Goal: Task Accomplishment & Management: Use online tool/utility

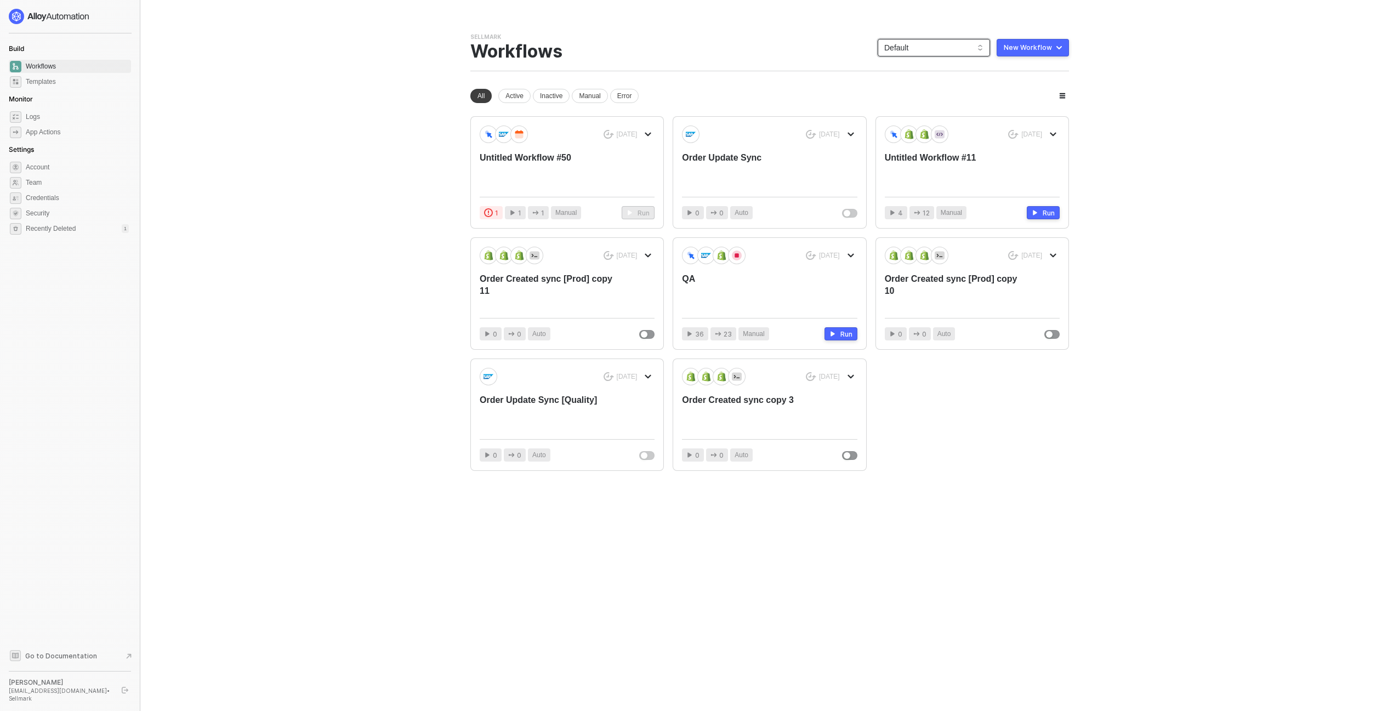
click at [961, 43] on span "Default" at bounding box center [933, 47] width 99 height 16
click at [949, 186] on div "KJRests" at bounding box center [936, 180] width 111 height 19
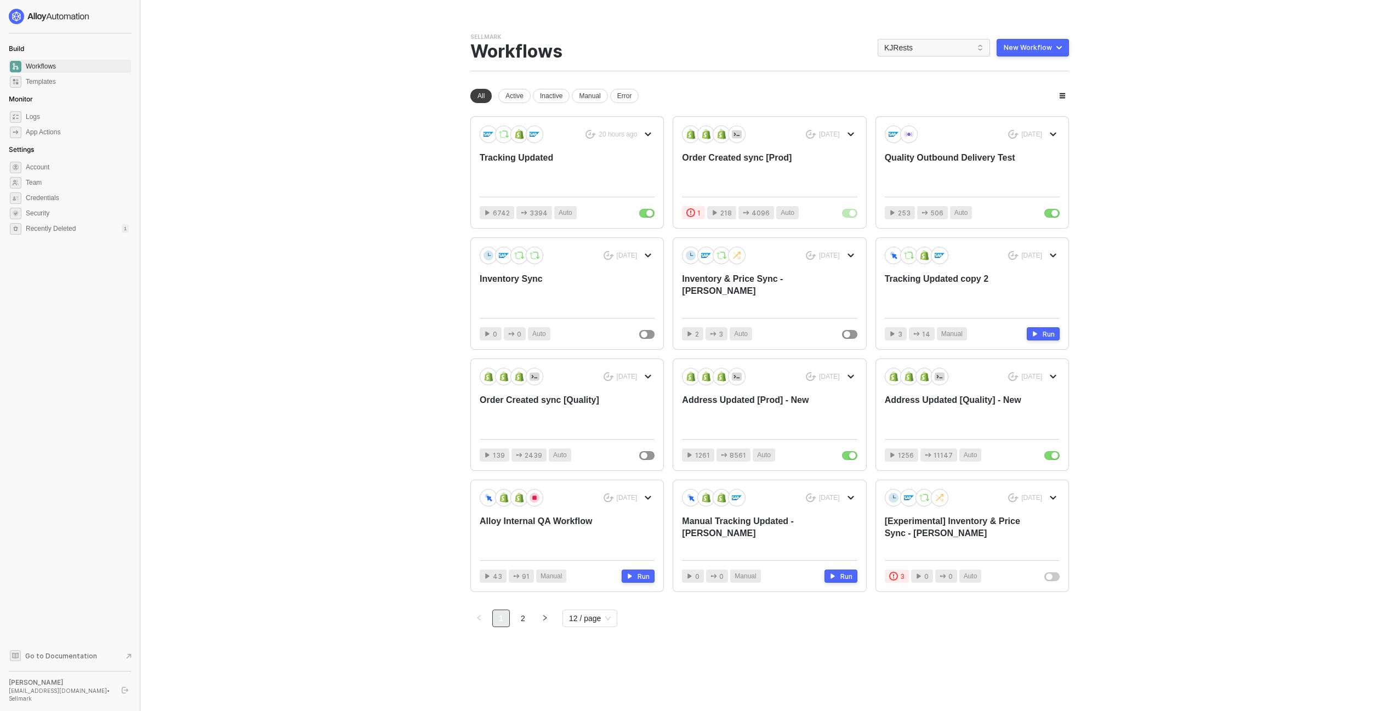
click at [357, 203] on main "You need to expand your browser window or switch to a computer with a bigger sc…" at bounding box center [699, 355] width 1399 height 711
click at [527, 175] on div "Tracking Updated" at bounding box center [550, 170] width 140 height 36
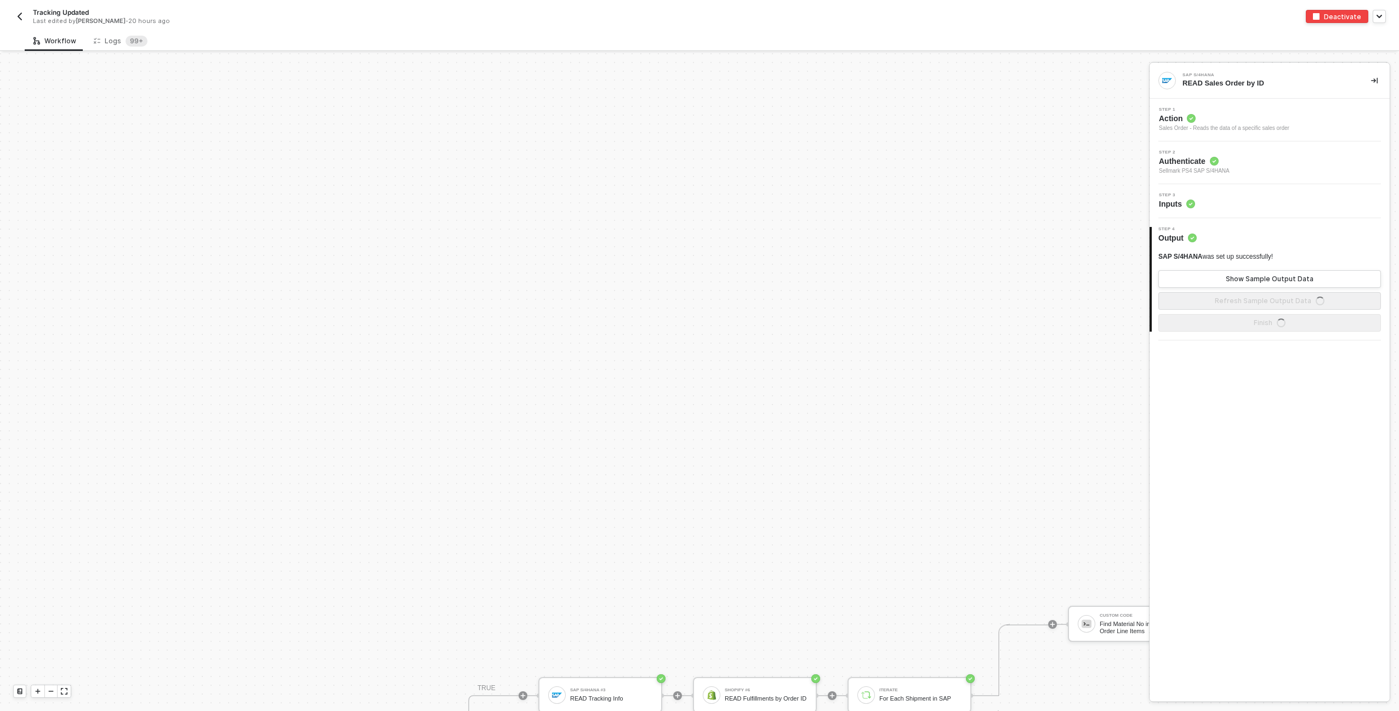
scroll to position [383, 0]
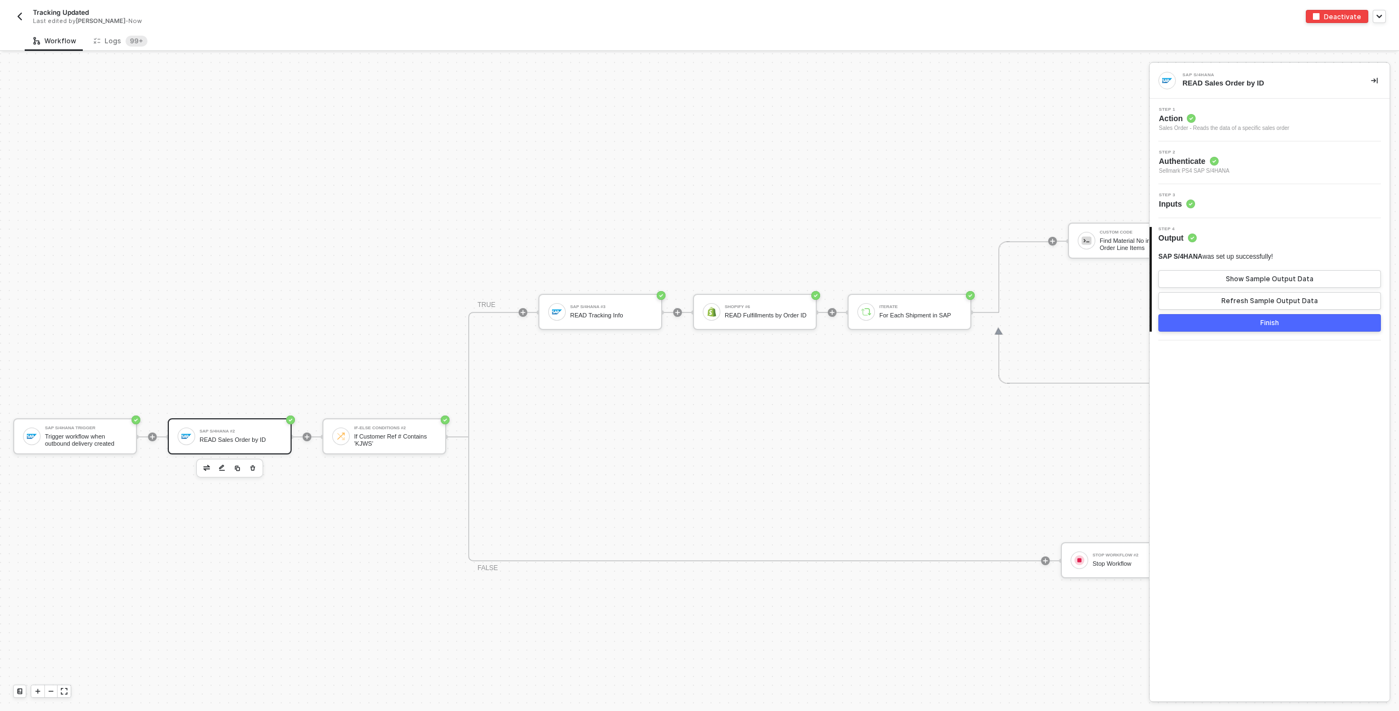
click at [113, 28] on div "Tracking Updated Last edited by [PERSON_NAME] - Now Deactivate" at bounding box center [699, 15] width 1372 height 31
click at [117, 44] on div "Logs 99+" at bounding box center [121, 41] width 54 height 11
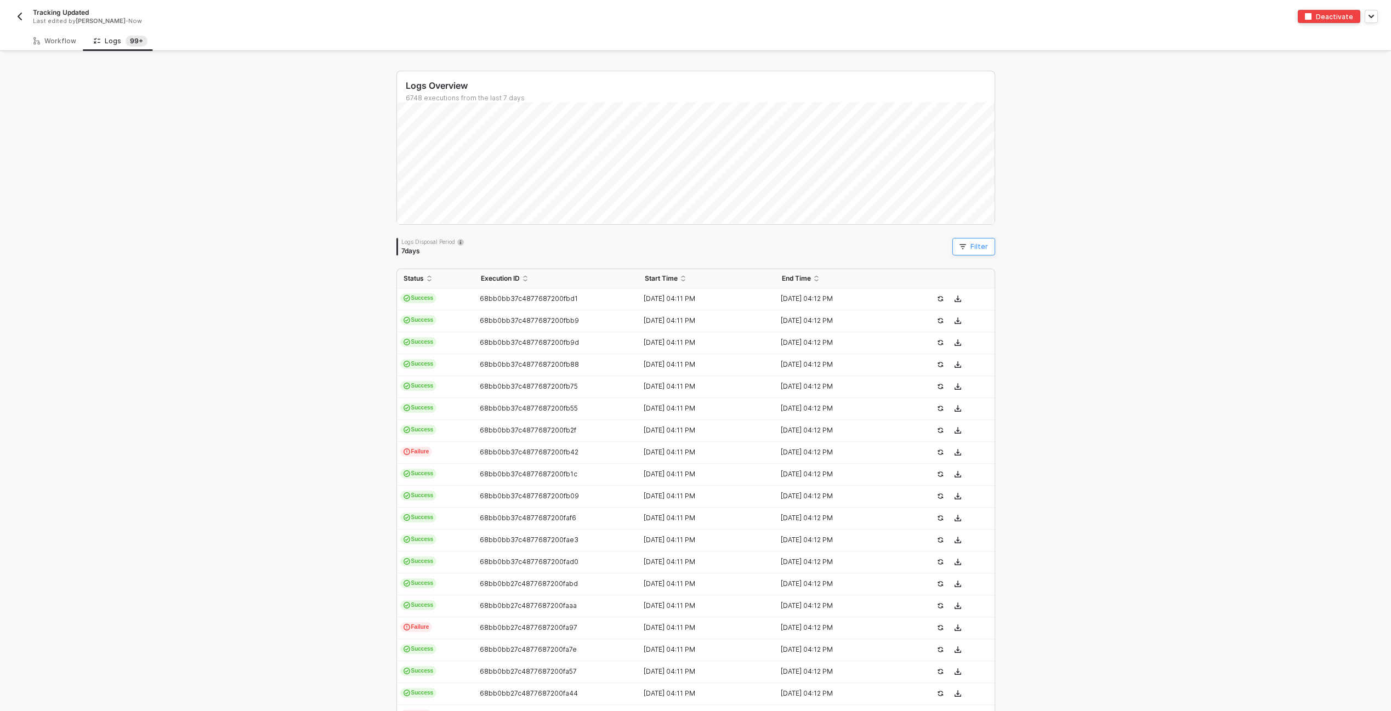
click at [987, 242] on button "Filter" at bounding box center [973, 247] width 43 height 18
click at [1034, 294] on span at bounding box center [1059, 297] width 83 height 16
click at [1054, 333] on div "Execution ID" at bounding box center [1046, 334] width 50 height 9
click at [1198, 303] on div "Where Execution ID" at bounding box center [1138, 297] width 358 height 18
click at [1182, 301] on span at bounding box center [1155, 297] width 83 height 16
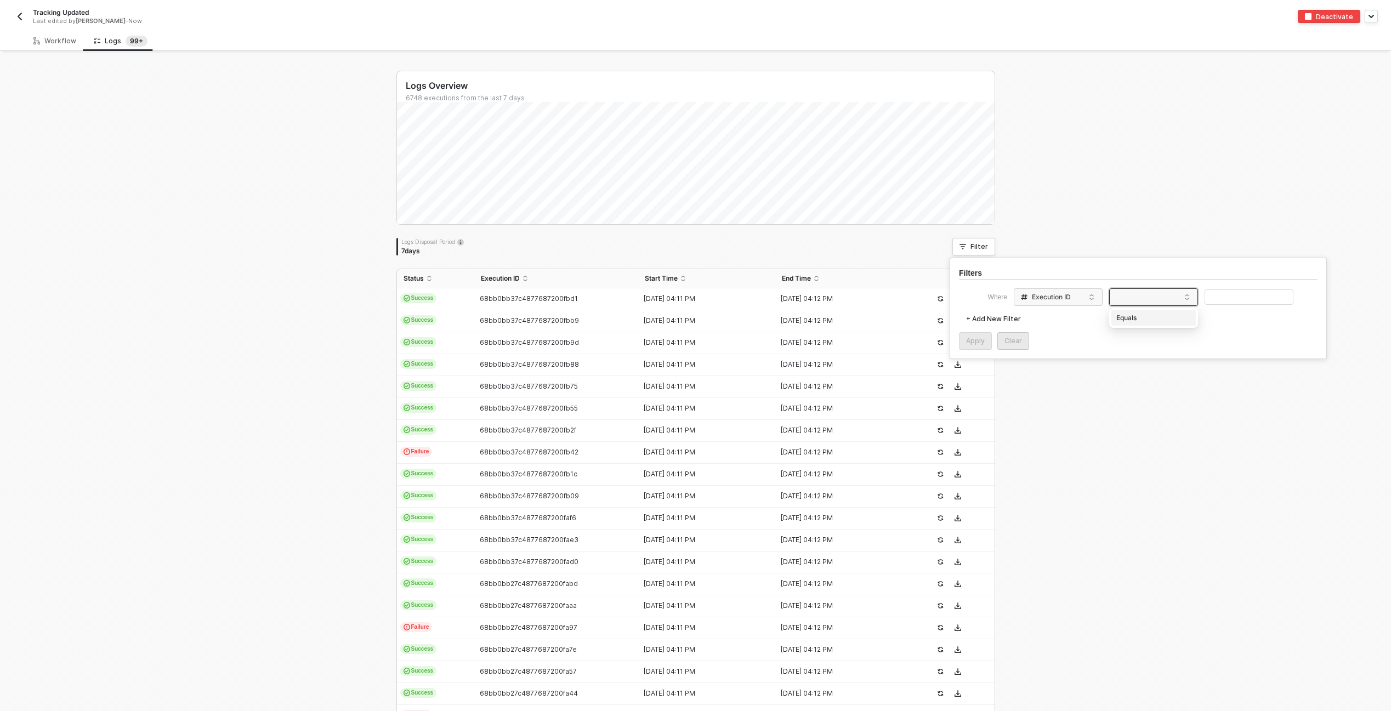
click at [1172, 317] on div "Equals" at bounding box center [1153, 318] width 79 height 18
click at [1230, 296] on input "text" at bounding box center [1248, 297] width 89 height 16
click at [982, 341] on div "Apply" at bounding box center [975, 341] width 19 height 9
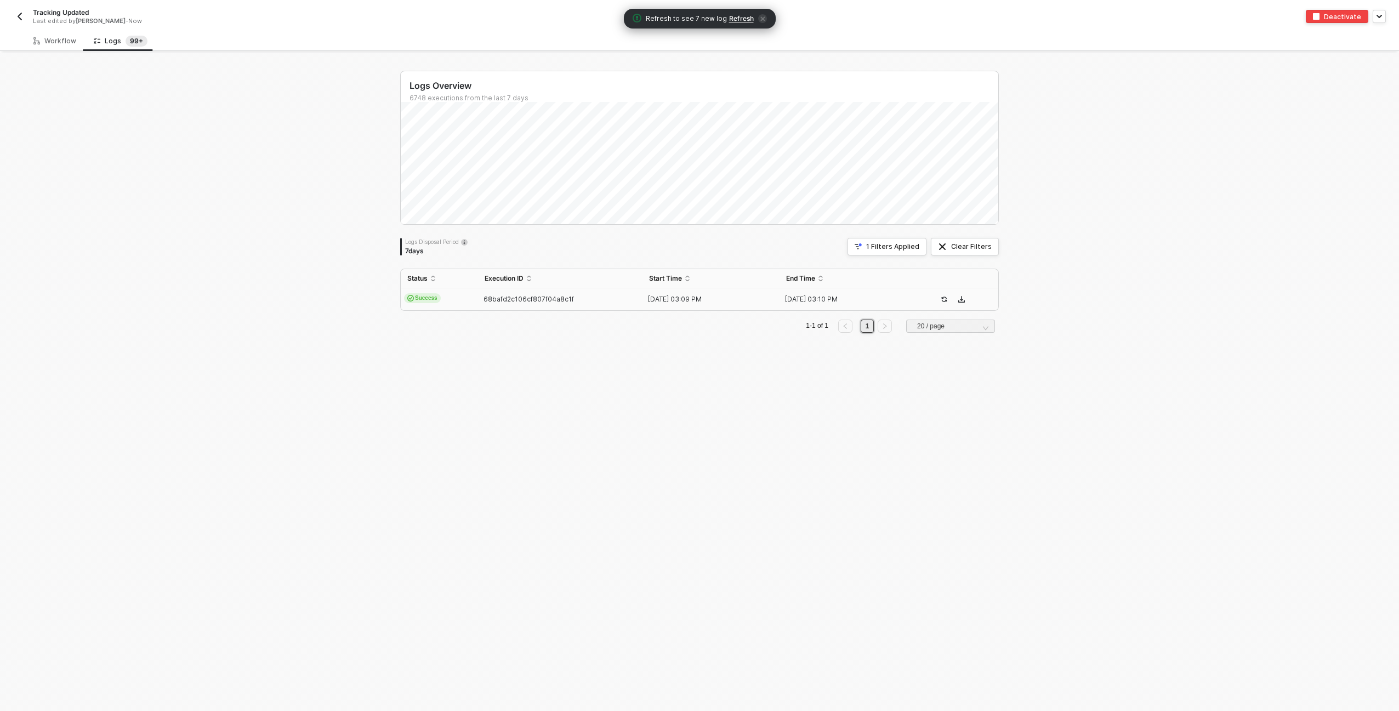
click at [448, 300] on td "Success" at bounding box center [439, 299] width 77 height 22
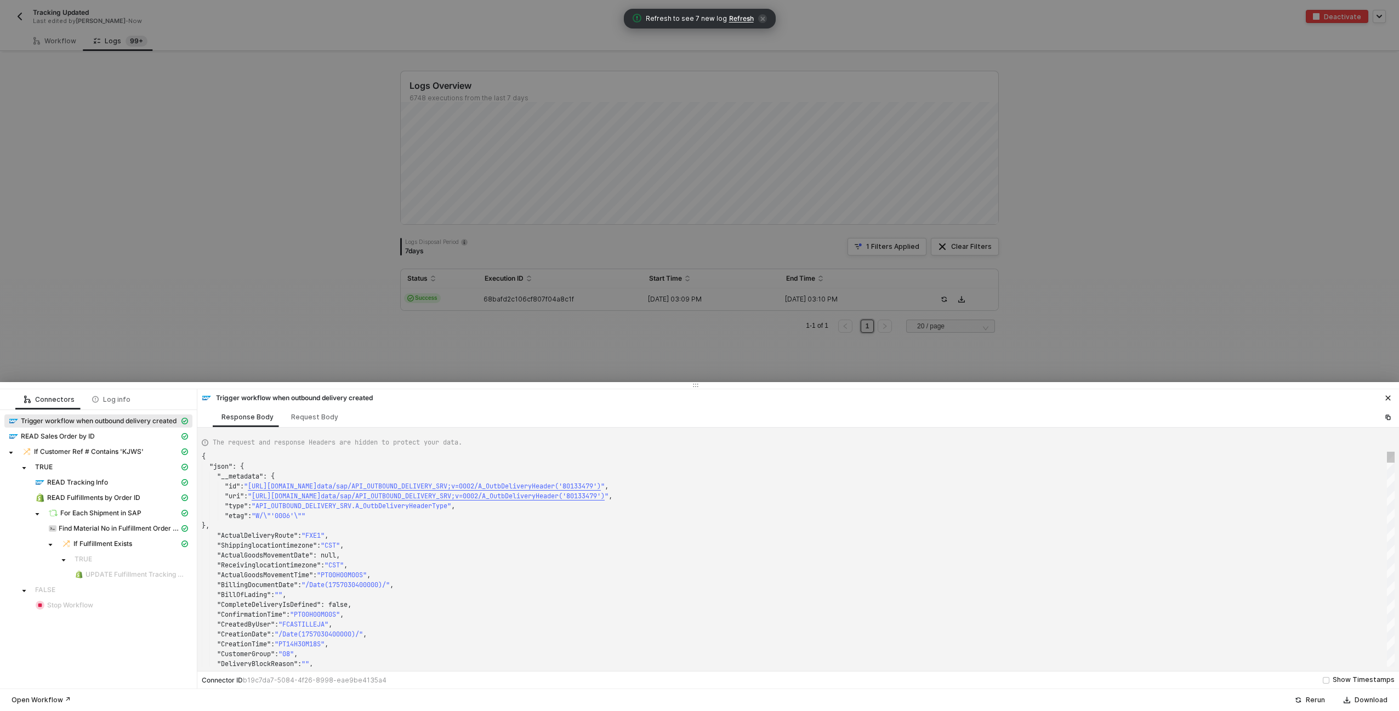
scroll to position [99, 0]
click at [104, 541] on span "If Fulfillment Exists" at bounding box center [102, 543] width 59 height 9
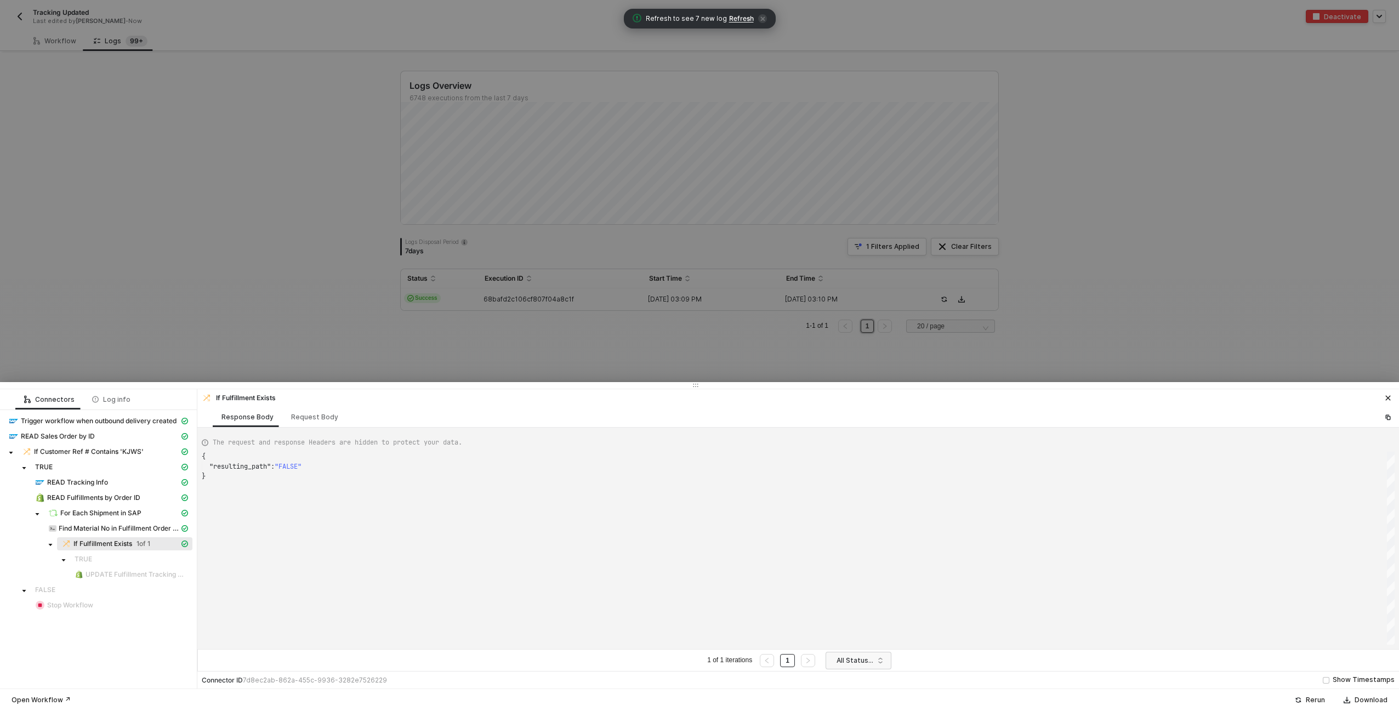
scroll to position [20, 0]
click at [104, 523] on span "Find Material No in Fulfillment Order Line Items" at bounding box center [118, 528] width 149 height 13
click at [307, 414] on div "Request Body" at bounding box center [314, 417] width 47 height 9
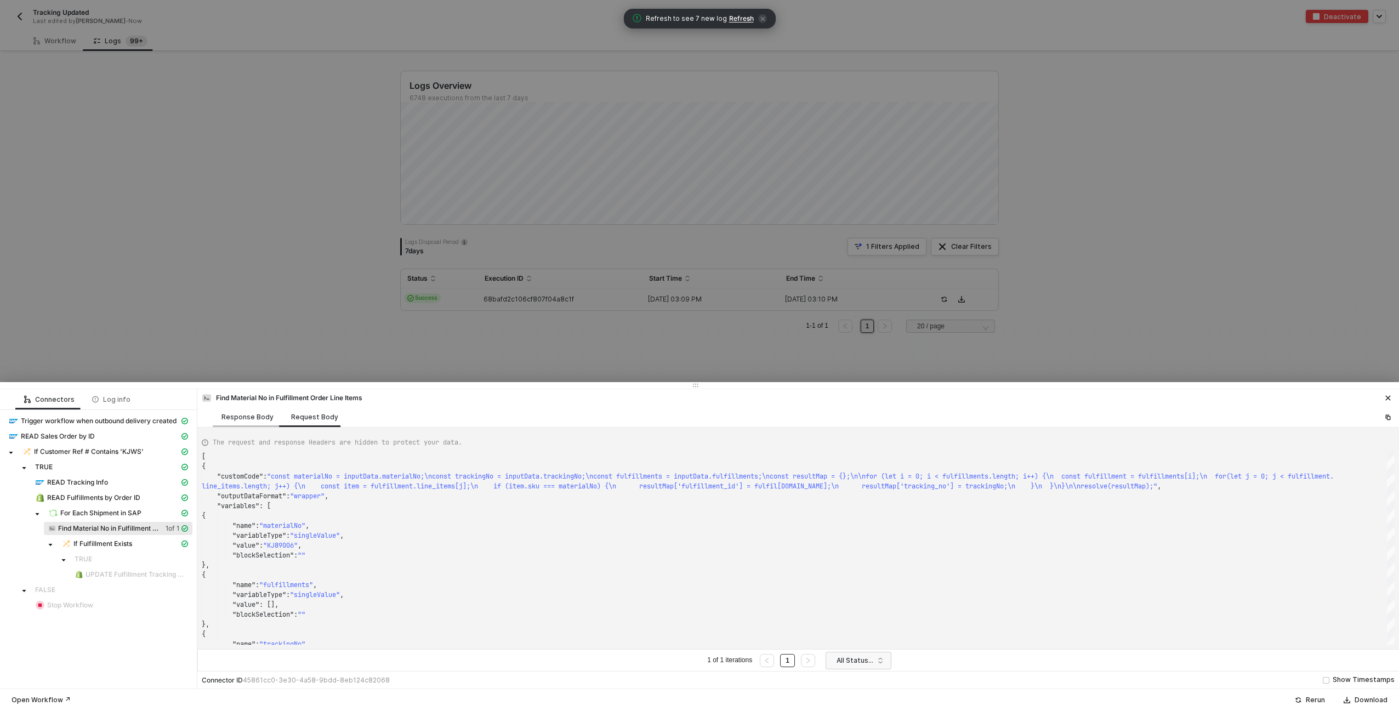
click at [250, 415] on div "Response Body" at bounding box center [247, 417] width 52 height 9
type textarea "{ "data": { "0": [ { "json": { "data": {} }, "id": "3fb3a79a-f55c-4ef3-aaf0-a29…"
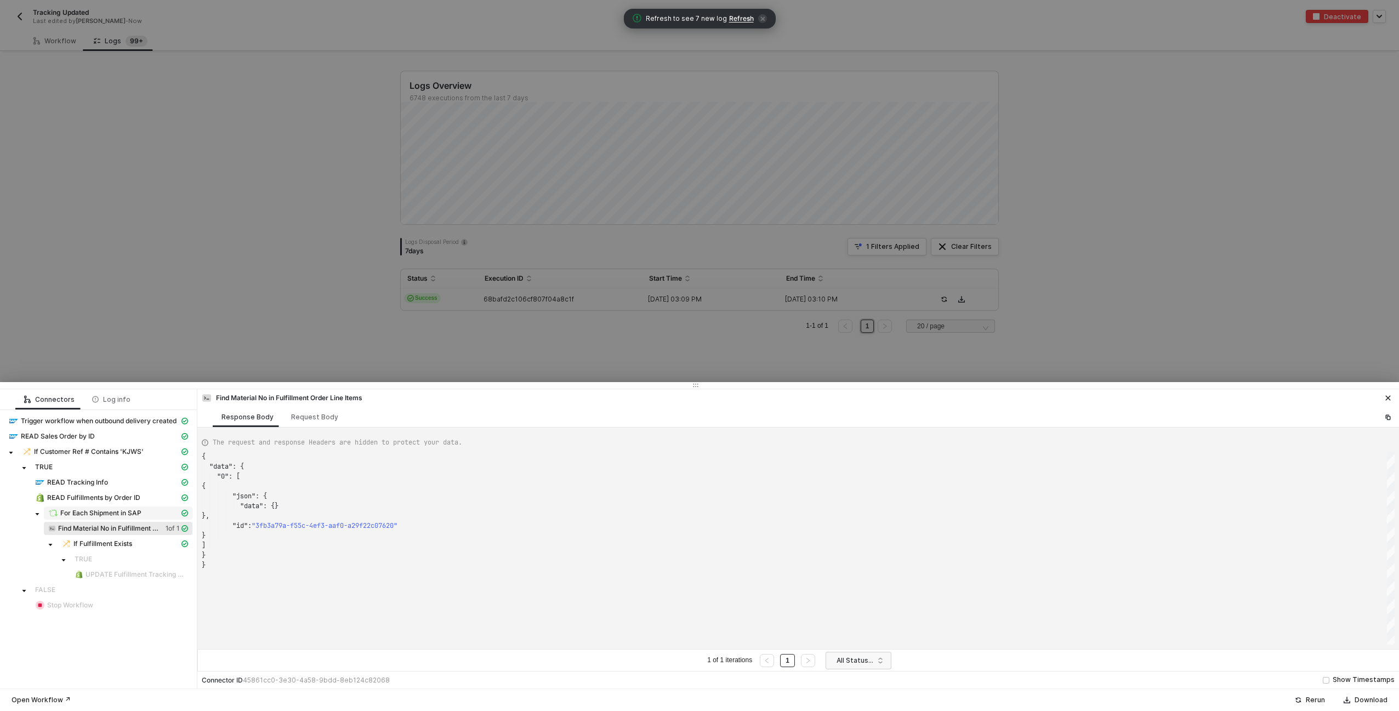
click at [86, 509] on span "For Each Shipment in SAP" at bounding box center [100, 513] width 81 height 9
click at [84, 494] on span "READ Fulfillments by Order ID" at bounding box center [93, 497] width 93 height 9
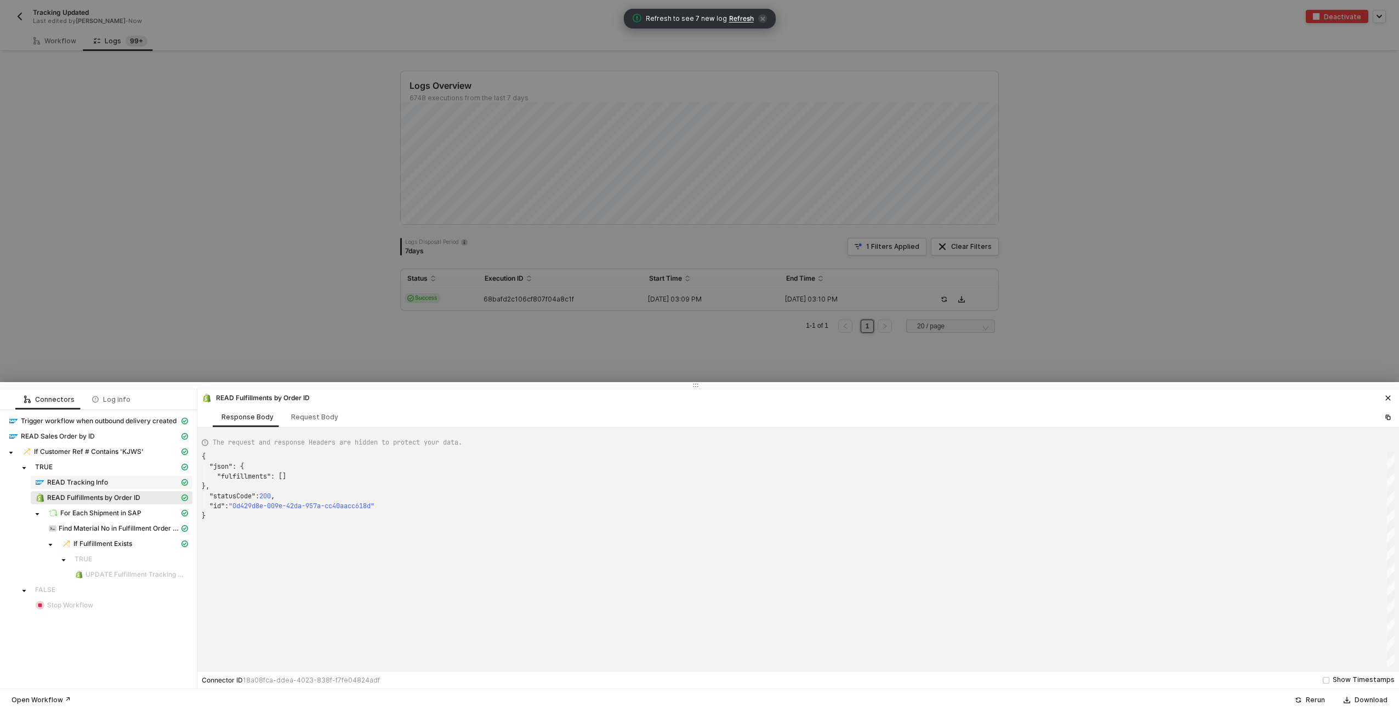
click at [95, 483] on span "READ Tracking Info" at bounding box center [77, 482] width 61 height 9
type textarea "{ "json": { "data": { "data": { "d": { "results": [ { "__metadata": { "id": "[U…"
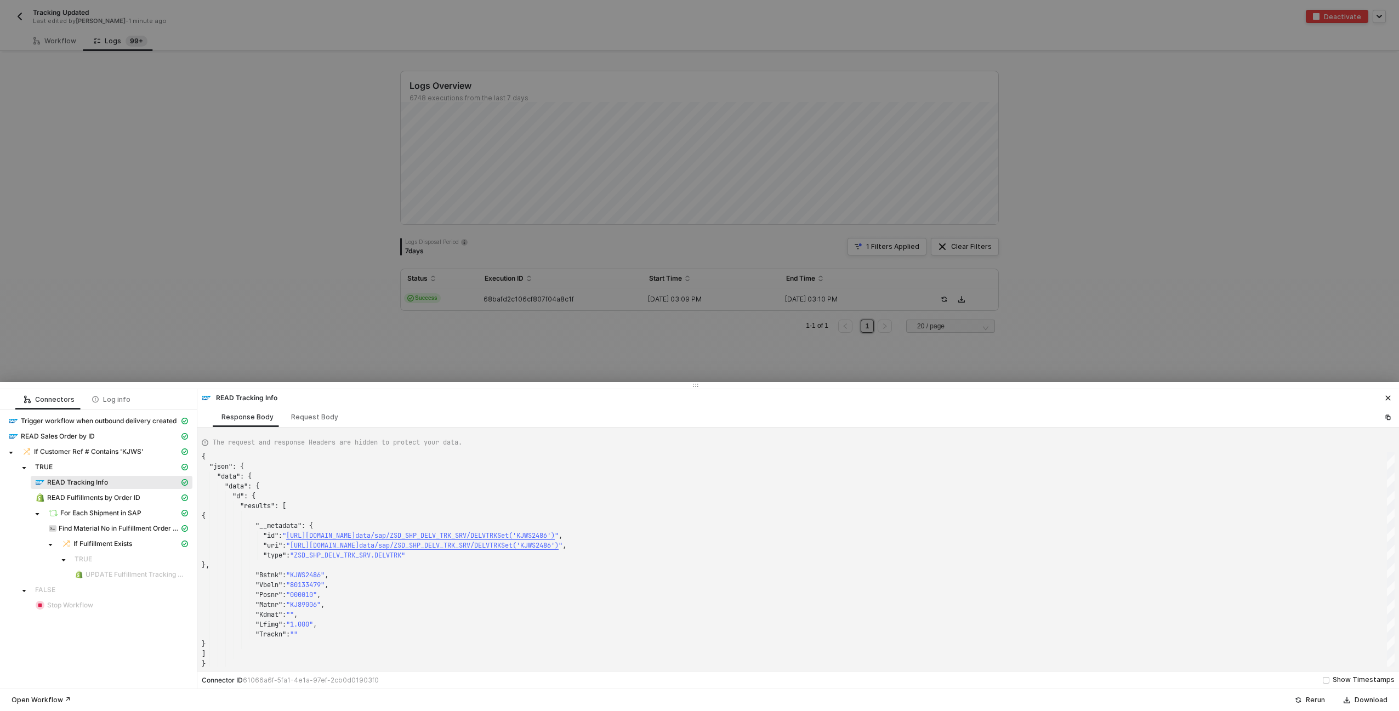
click at [1013, 346] on div at bounding box center [699, 355] width 1399 height 711
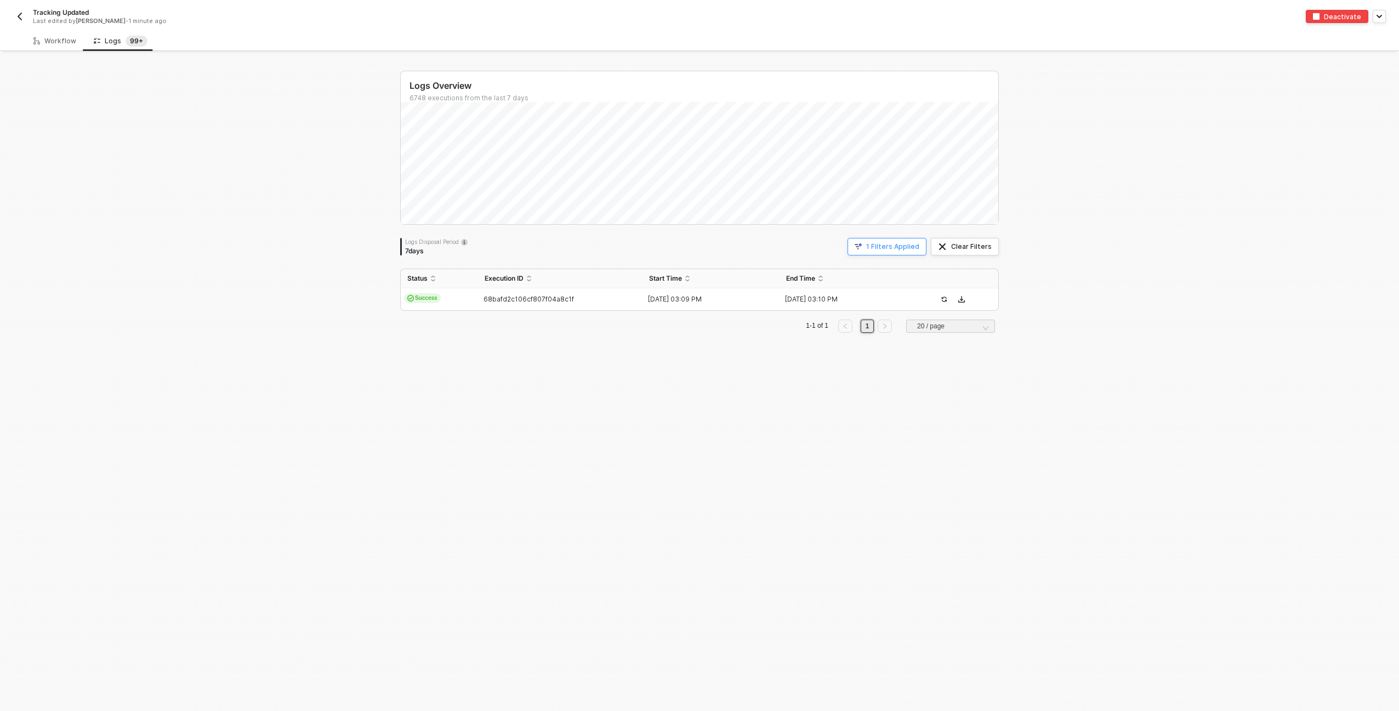
click at [913, 249] on div "1 Filters Applied" at bounding box center [892, 246] width 53 height 9
click at [1127, 297] on input "68bafd2c106cf807f04a8c1f" at bounding box center [1148, 297] width 89 height 16
click at [869, 341] on div "Apply" at bounding box center [874, 341] width 19 height 9
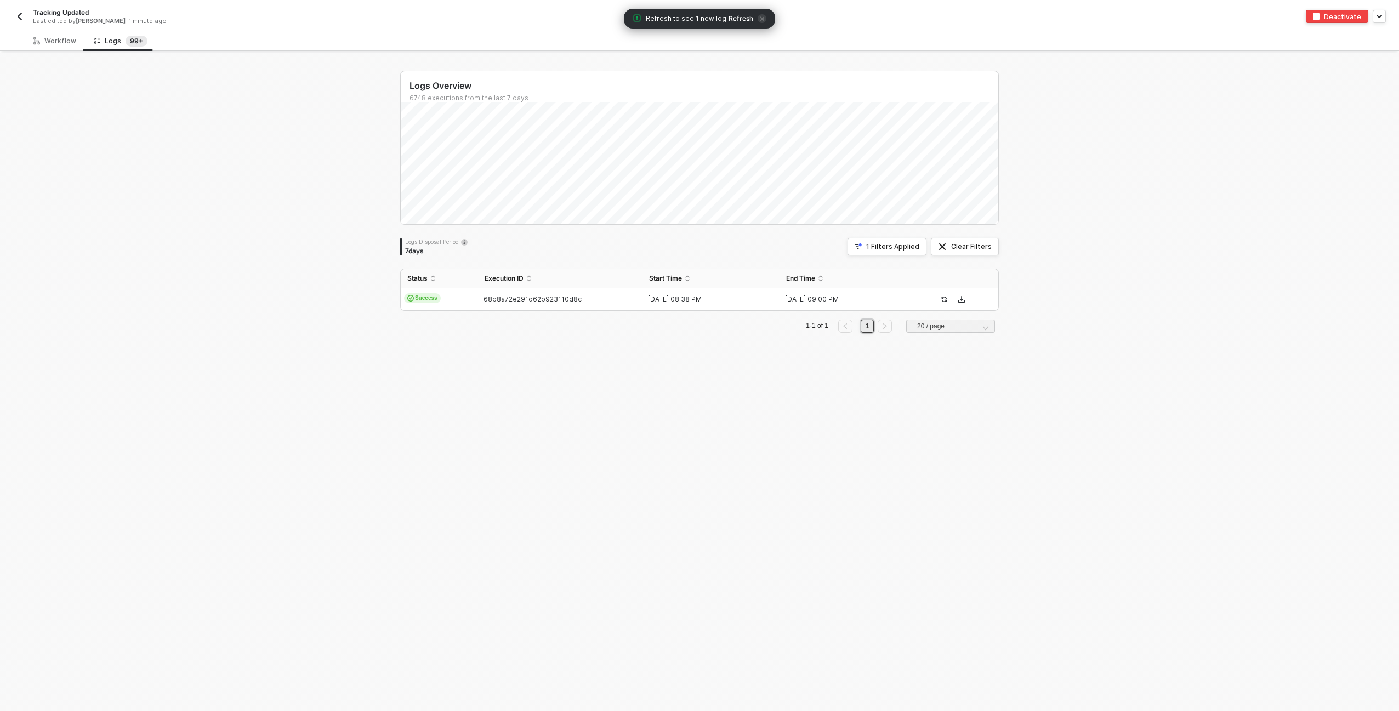
click at [511, 302] on span "68b8a72e291d62b923110d8c" at bounding box center [532, 299] width 98 height 8
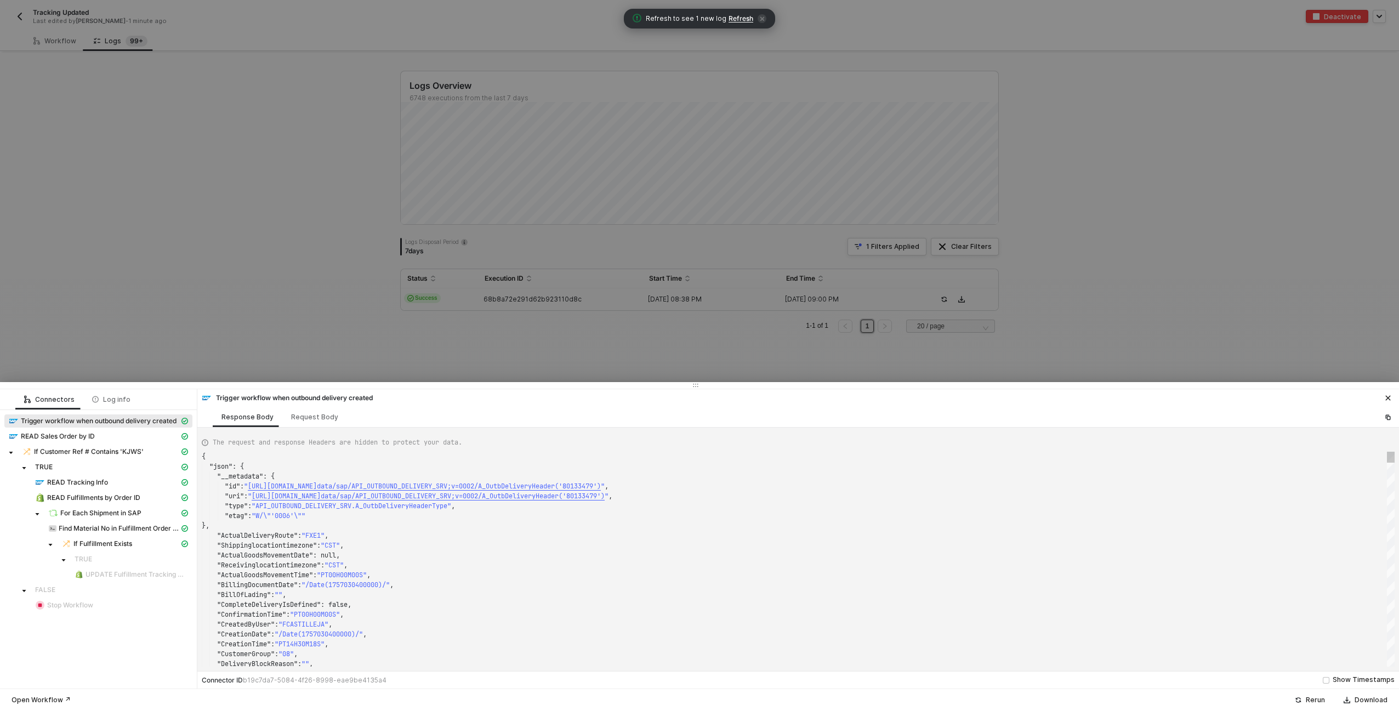
type textarea "{ "json": { "__metadata": { "id": "[URL][DOMAIN_NAME]", "uri": "[URL][DOMAIN_NA…"
click at [143, 578] on span "UPDATE Fulfillment Tracking Number" at bounding box center [132, 574] width 94 height 9
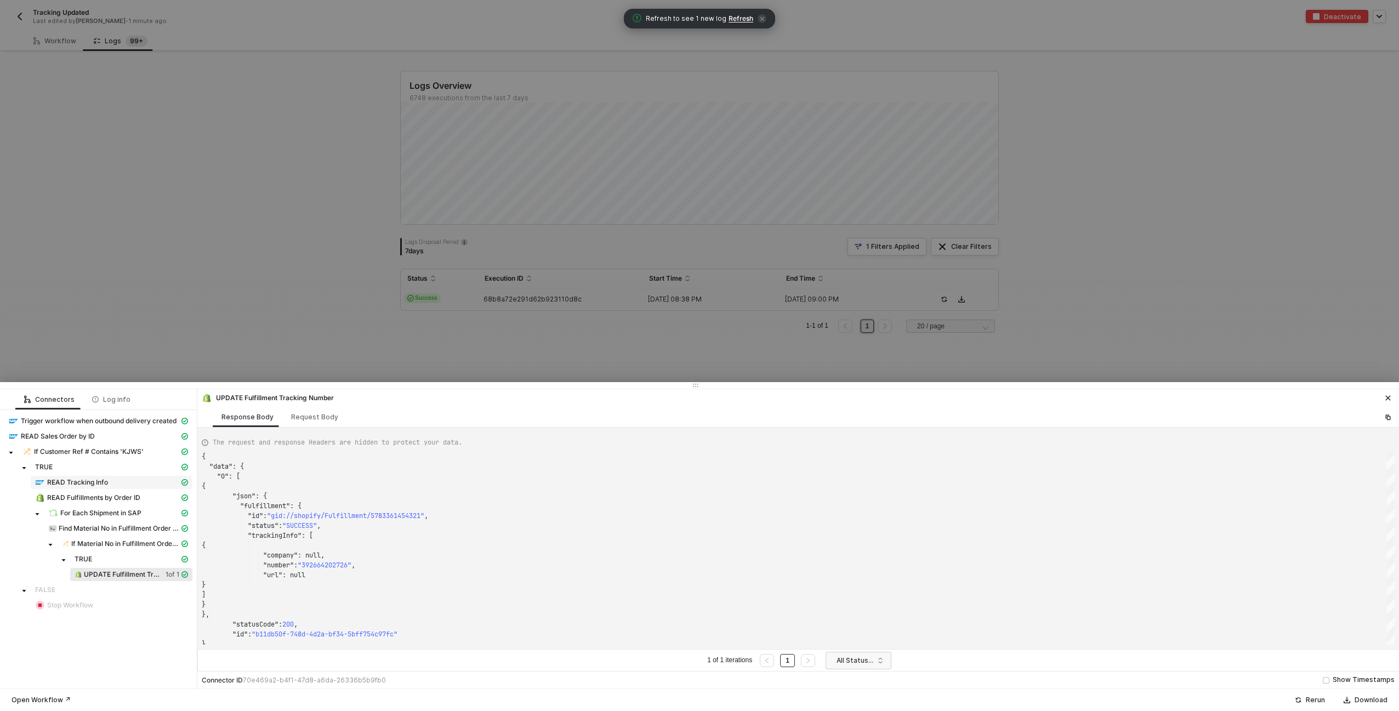
click at [117, 478] on div "READ Tracking Info" at bounding box center [107, 482] width 144 height 10
type textarea "{ "json": { "data": { "data": { "d": { "results": [ { "__metadata": { "id": "[U…"
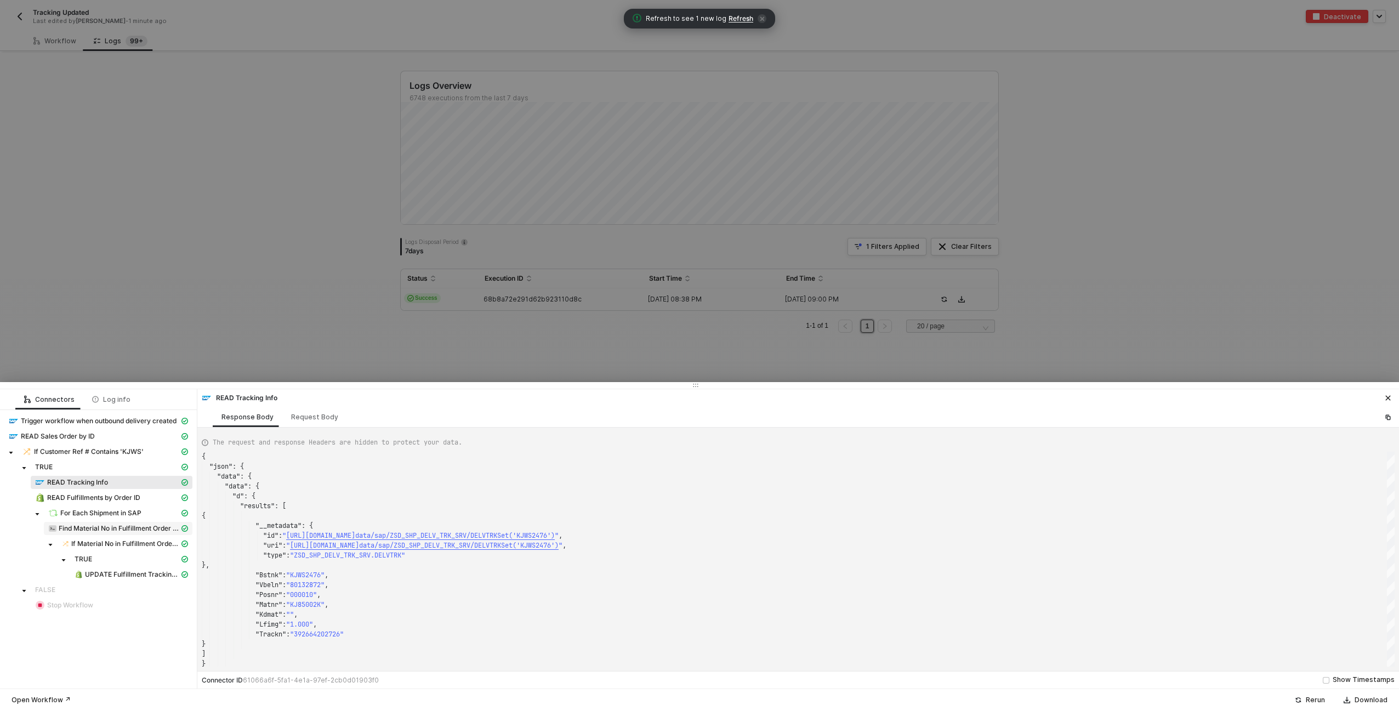
click at [102, 525] on span "Find Material No in Fulfillment Order Line Items" at bounding box center [119, 528] width 121 height 9
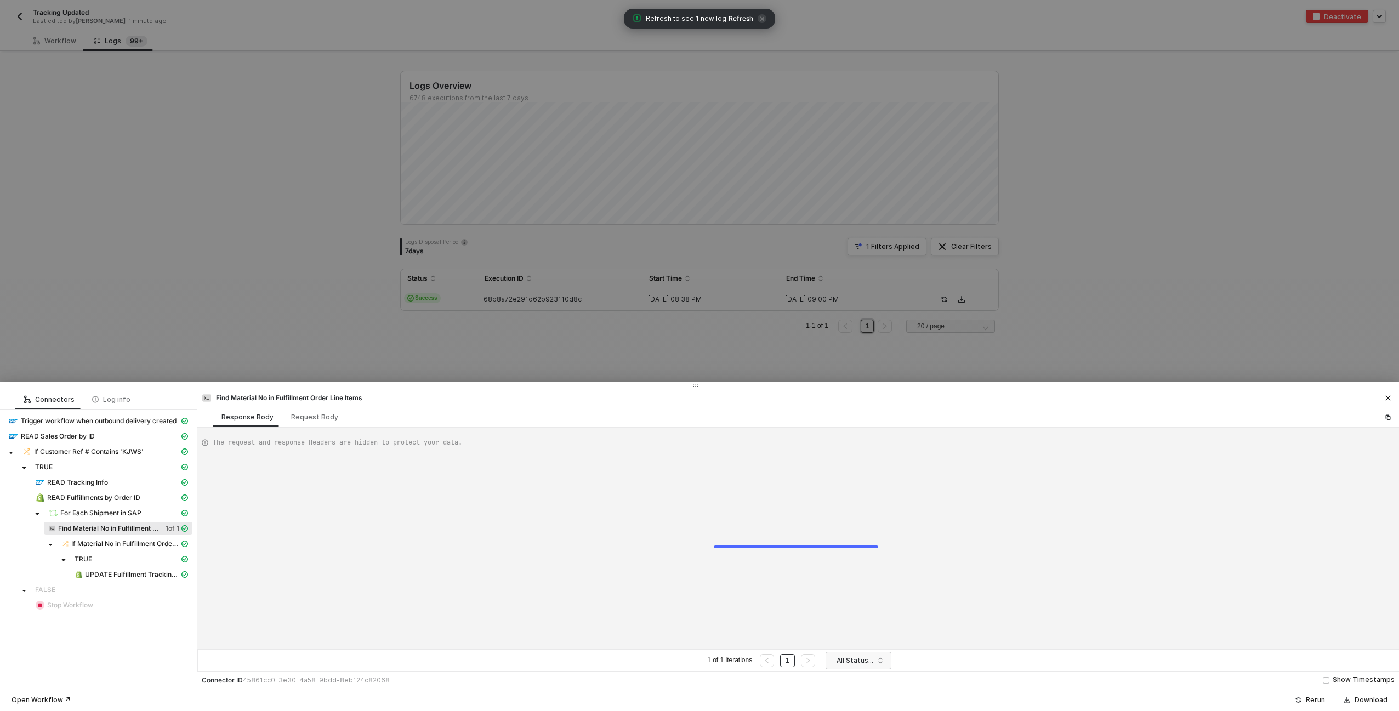
type textarea "{ "data": { "0": [ { "json": { "data": { "fulfillment_id": [CREDIT_CARD_NUMBER]…"
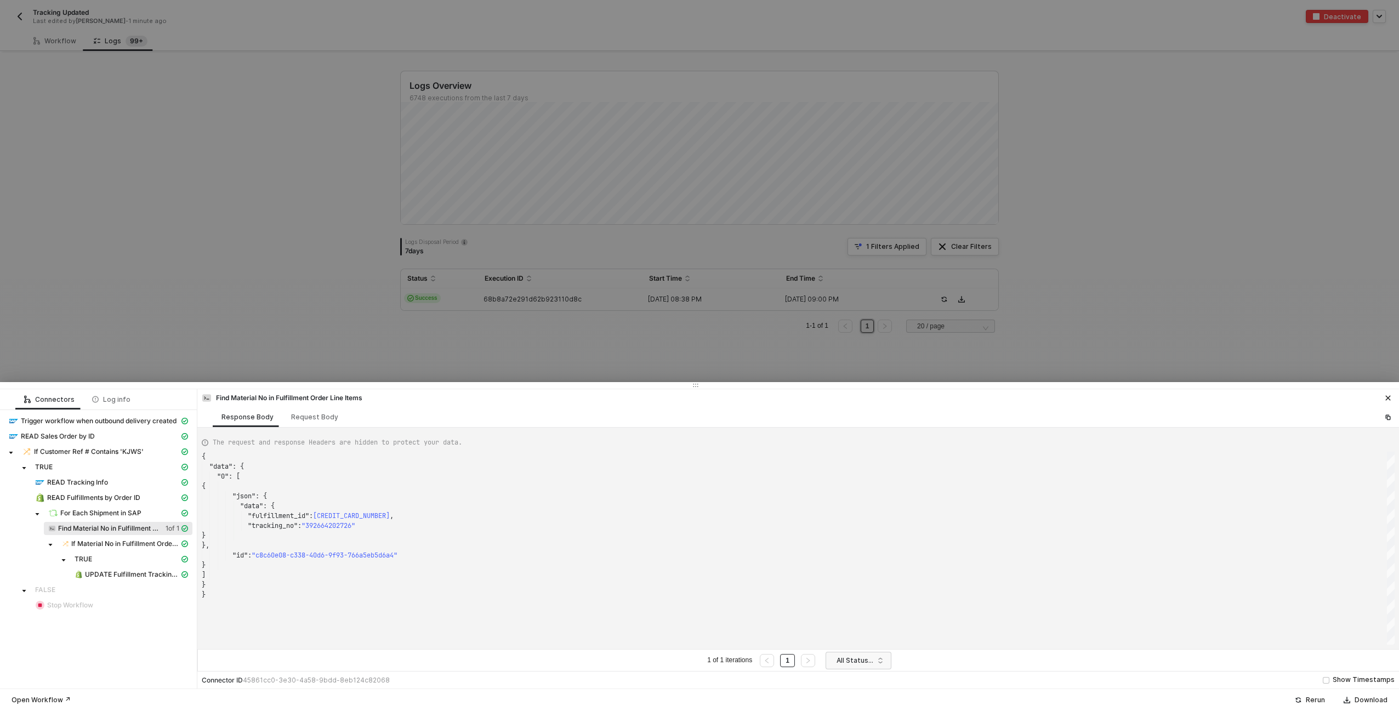
click at [111, 586] on div "FALSE" at bounding box center [111, 589] width 153 height 9
click at [111, 574] on span "UPDATE Fulfillment Tracking Number" at bounding box center [132, 574] width 94 height 9
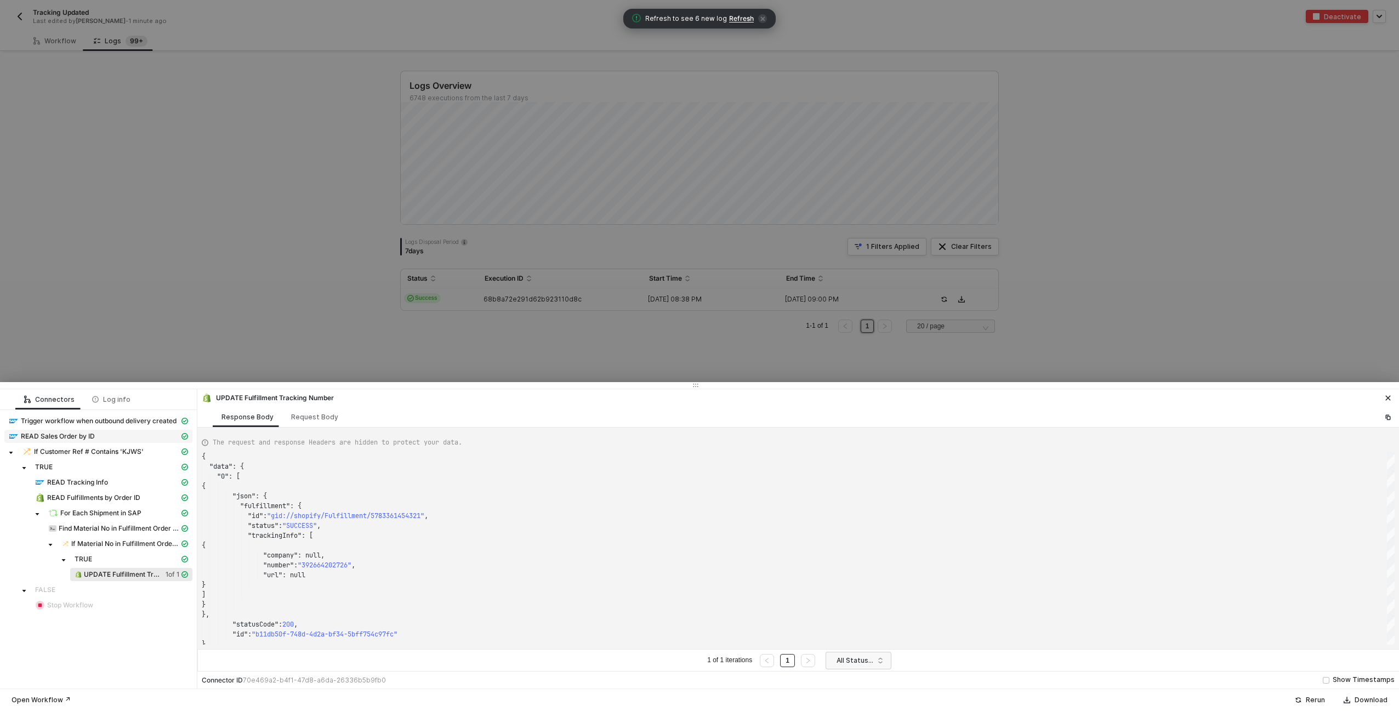
click at [112, 433] on div "READ Sales Order by ID" at bounding box center [94, 436] width 170 height 10
type textarea "{ "json": { "salesOrder": { "__metadata": { "id": "[URL][DOMAIN_NAME]", "uri": …"
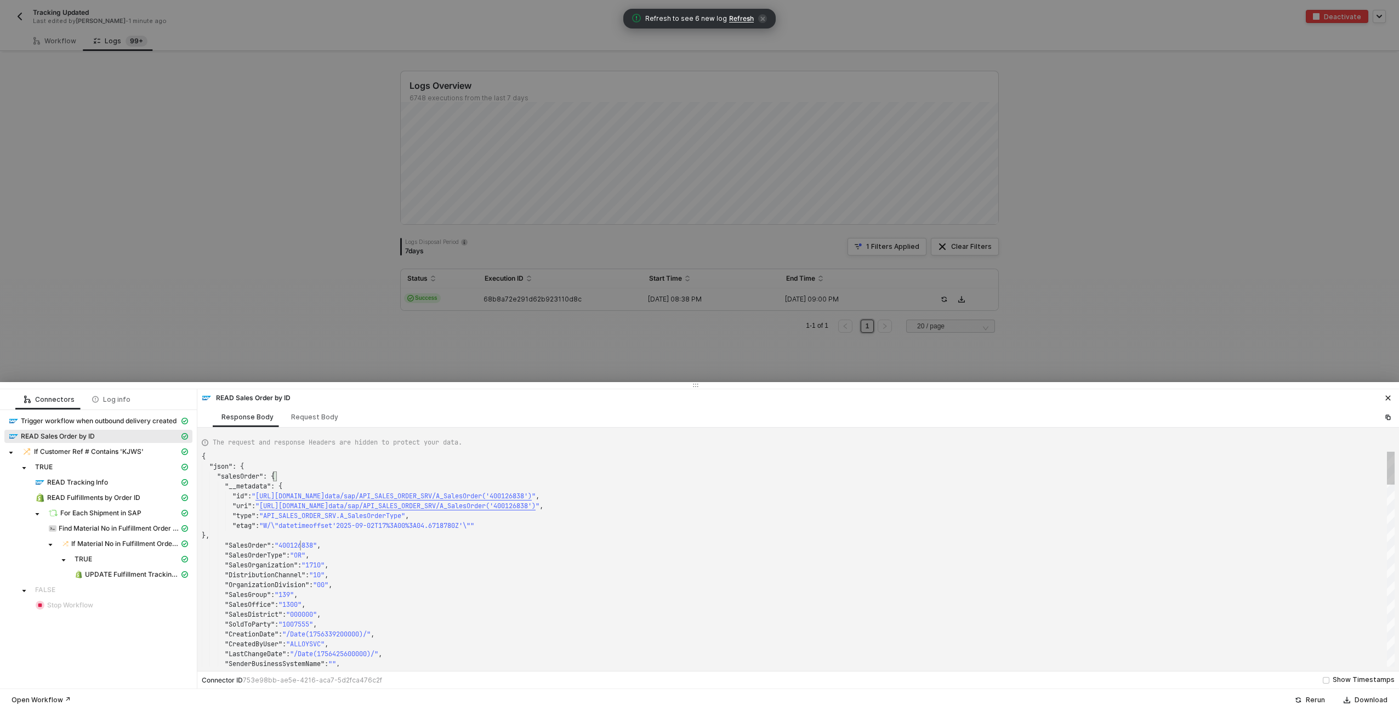
click at [219, 228] on div at bounding box center [699, 355] width 1399 height 711
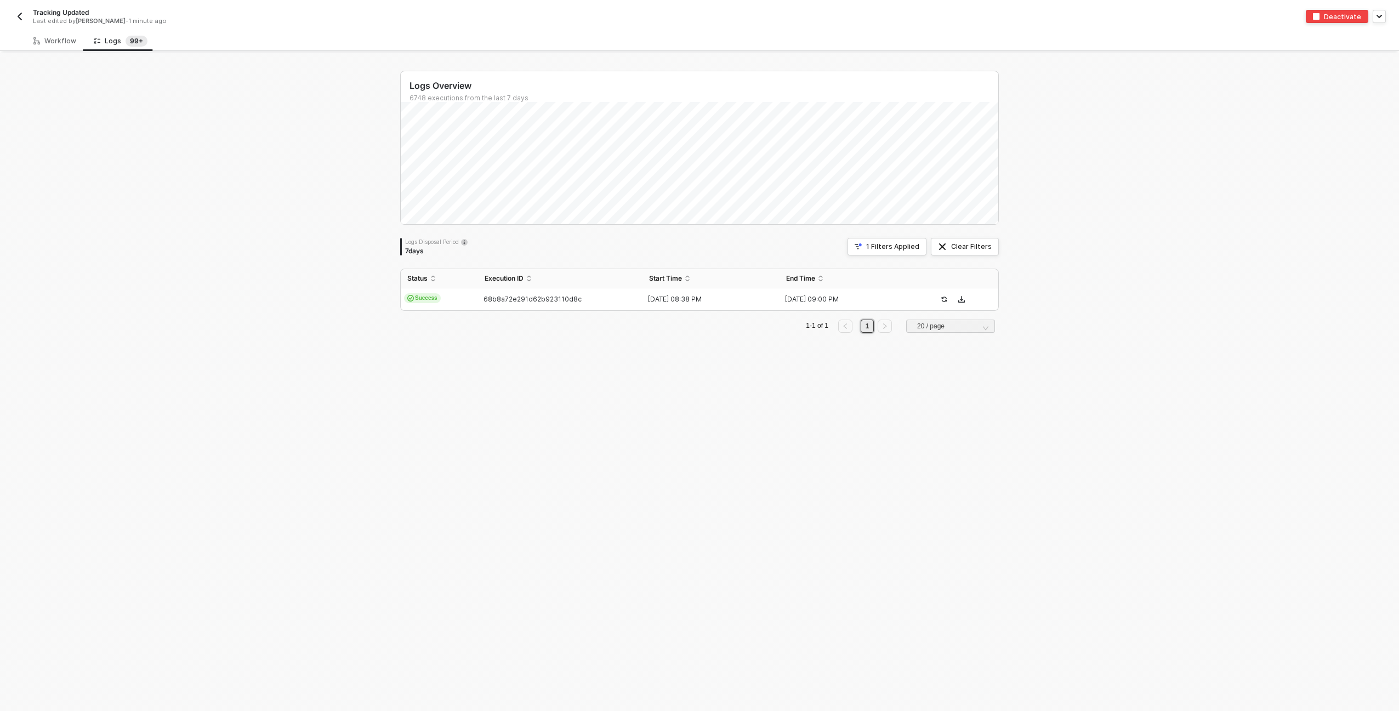
click at [379, 434] on div "Logs Overview 6748 executions from the last 7 days Logs Disposal Period 7 days …" at bounding box center [699, 382] width 1399 height 658
click at [583, 301] on div "68b8a72e291d62b923110d8c" at bounding box center [556, 299] width 156 height 9
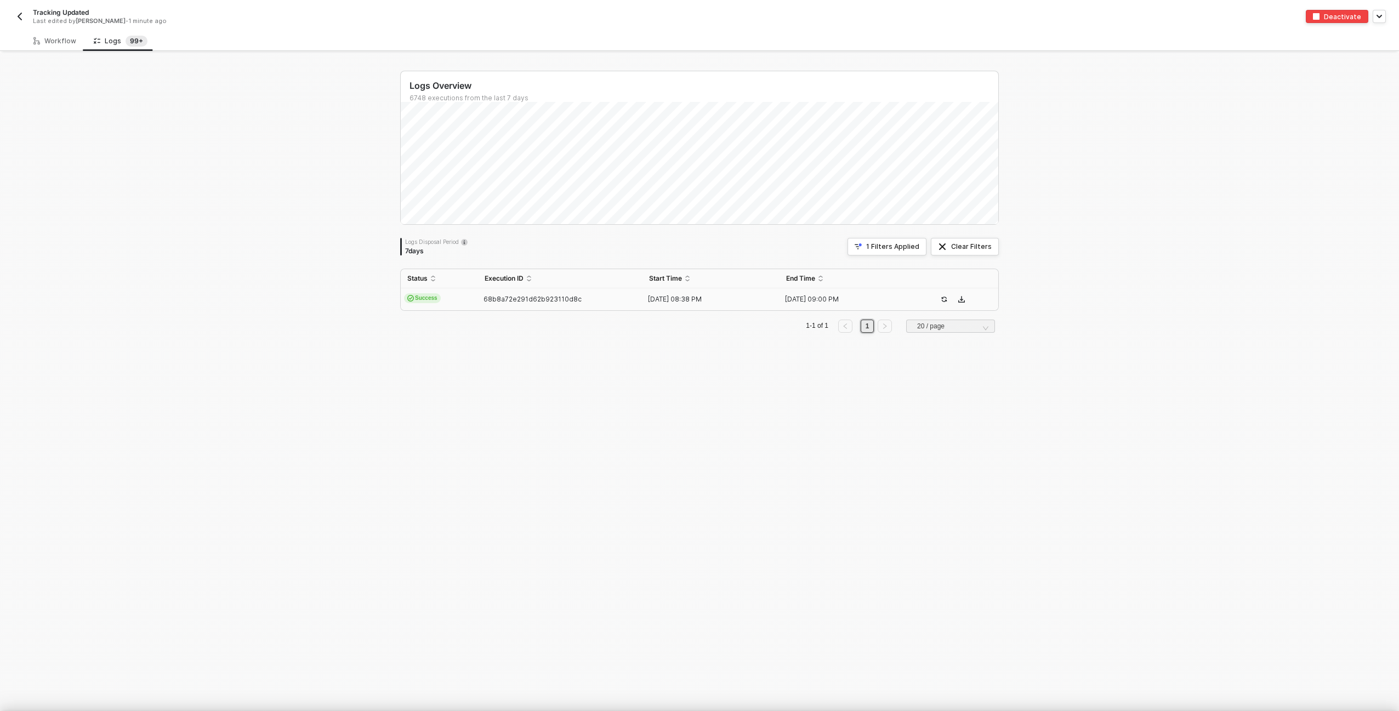
type textarea "{ "json": { "__metadata": { "id": "[URL][DOMAIN_NAME]", "uri": "[URL][DOMAIN_NA…"
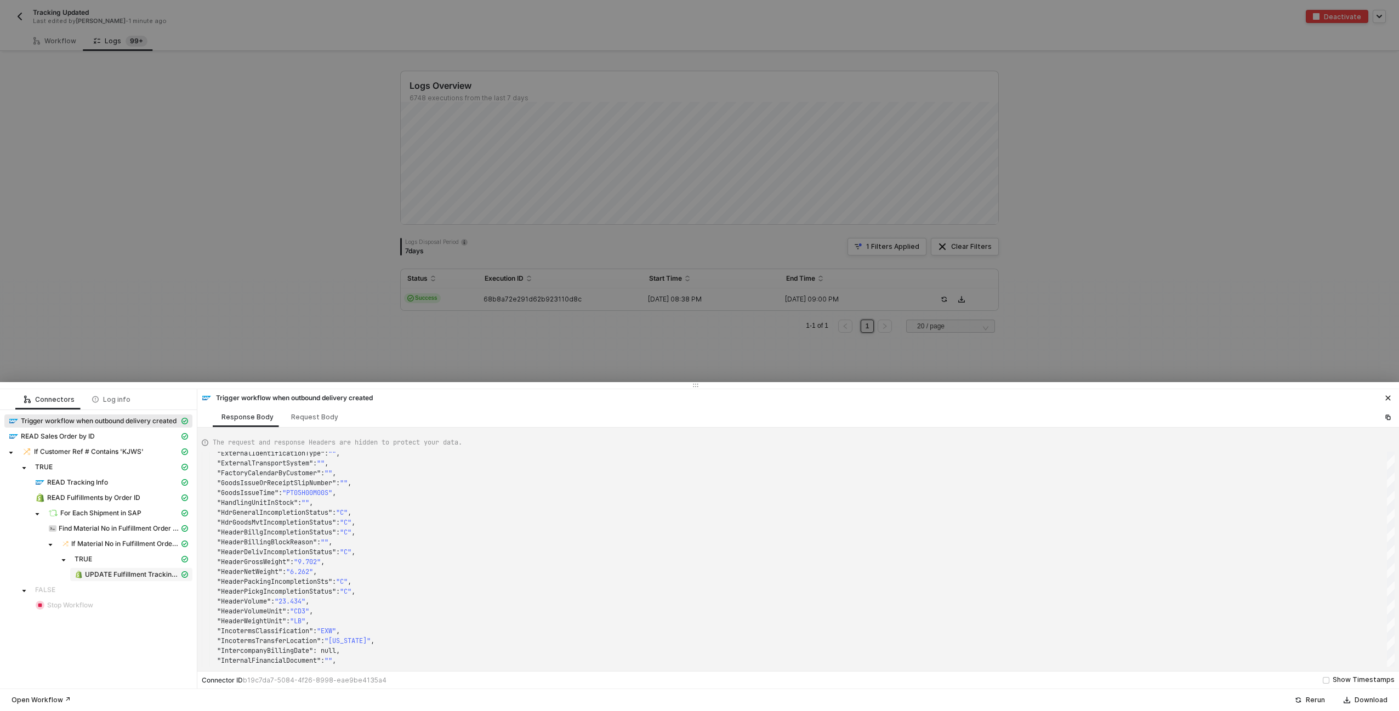
click at [145, 573] on span "UPDATE Fulfillment Tracking Number" at bounding box center [132, 574] width 94 height 9
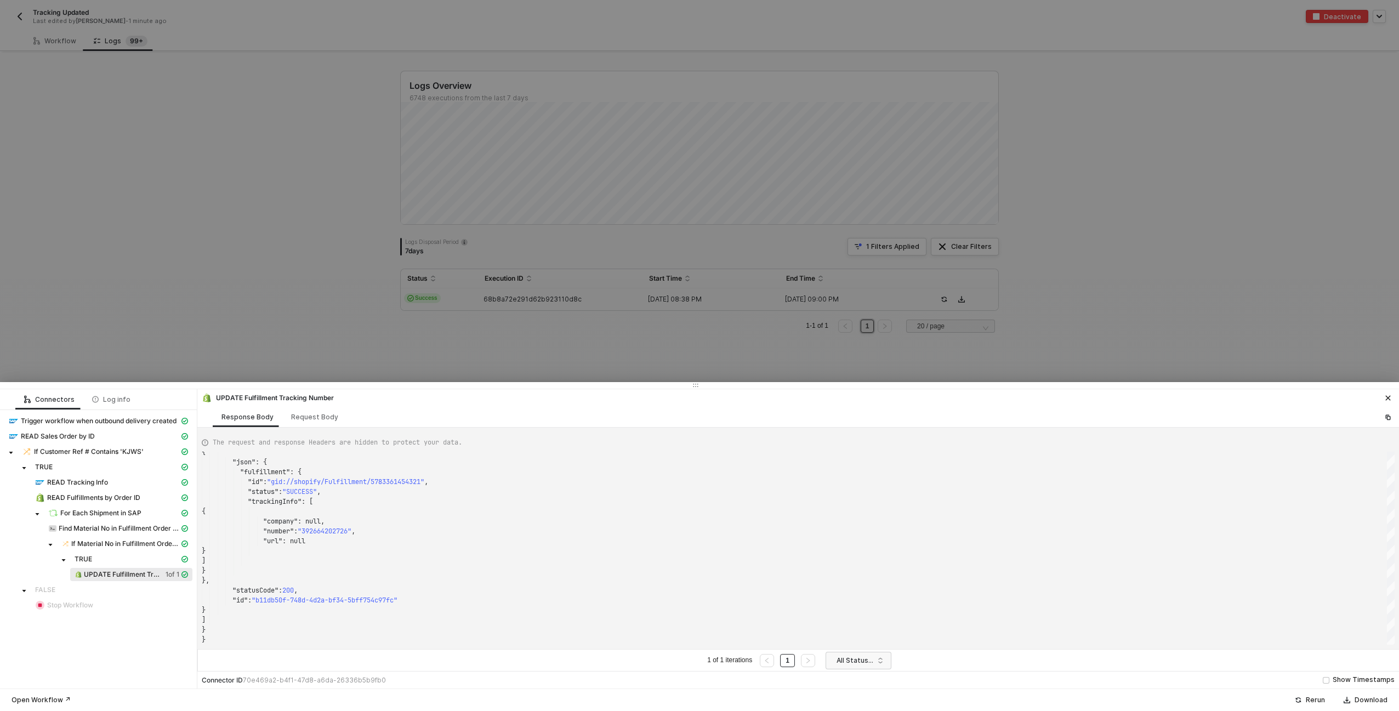
click at [376, 163] on div at bounding box center [699, 355] width 1399 height 711
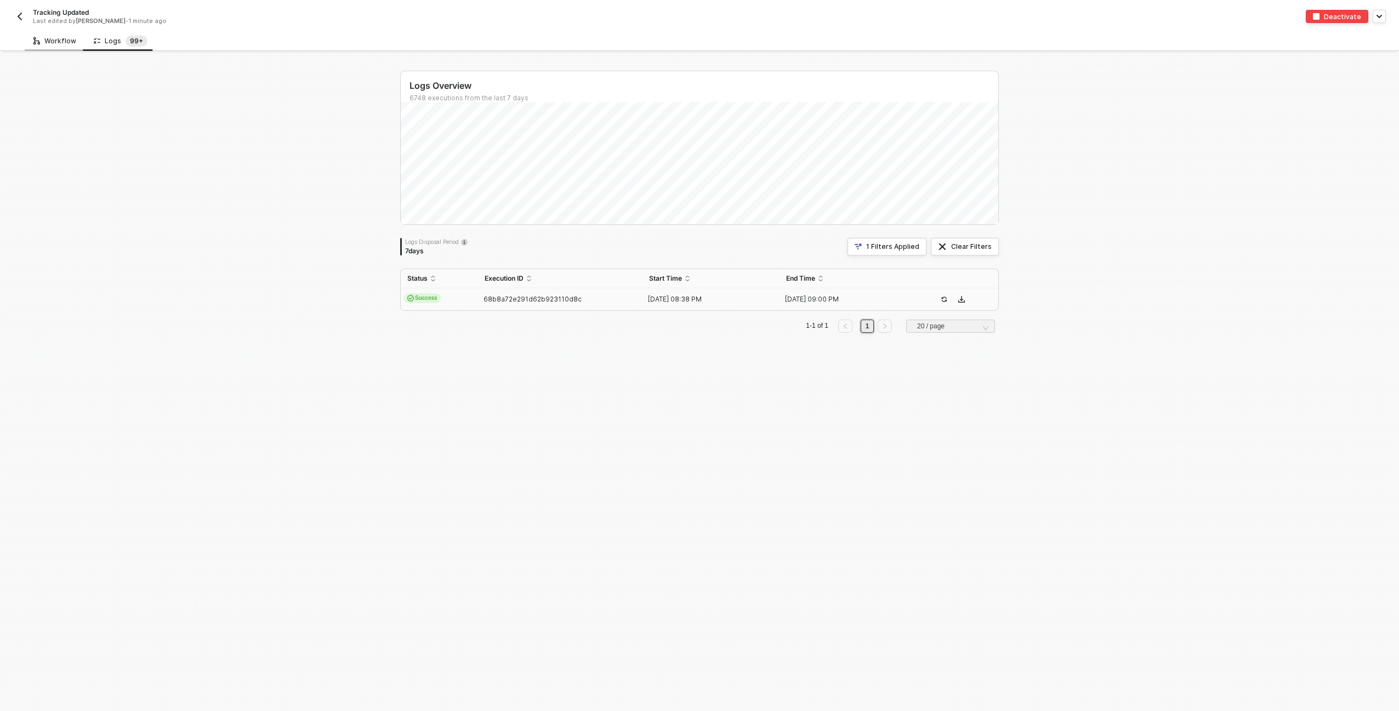
click at [50, 42] on div "Workflow" at bounding box center [54, 41] width 43 height 9
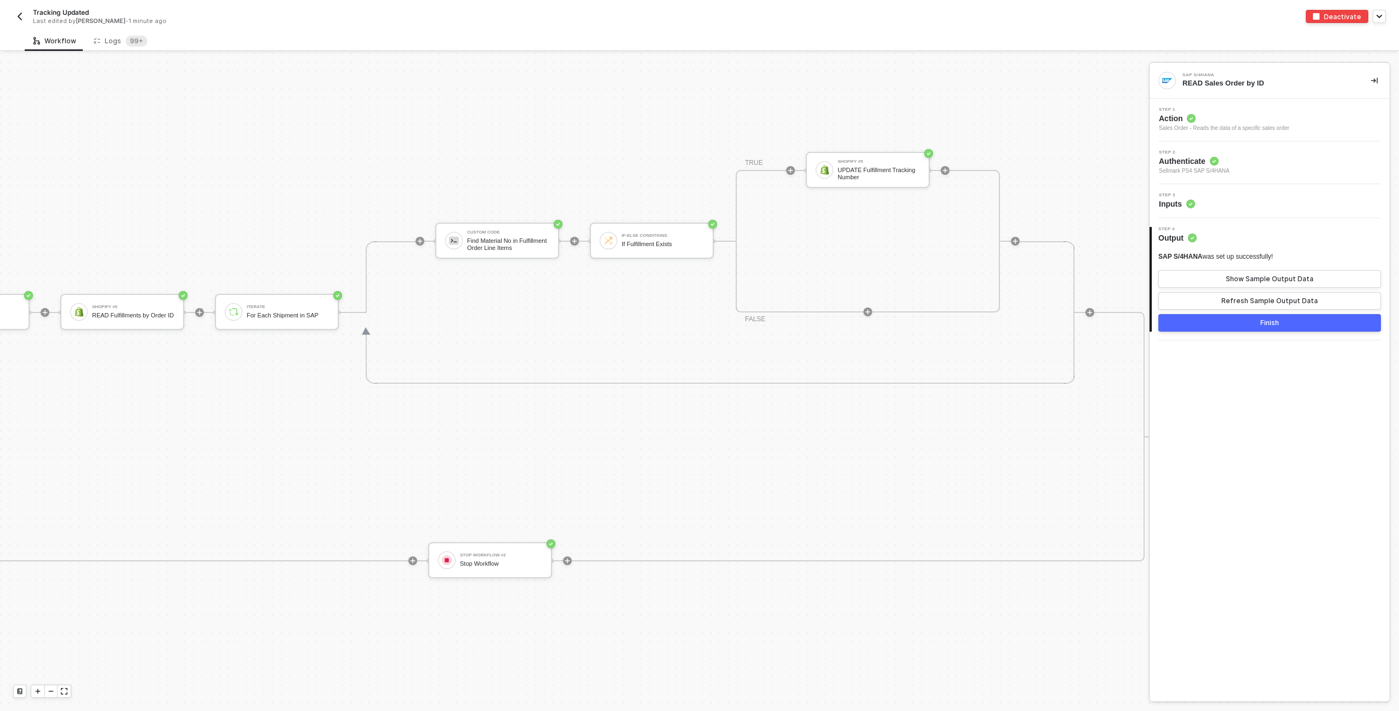
scroll to position [383, 636]
click at [829, 167] on div at bounding box center [821, 170] width 18 height 18
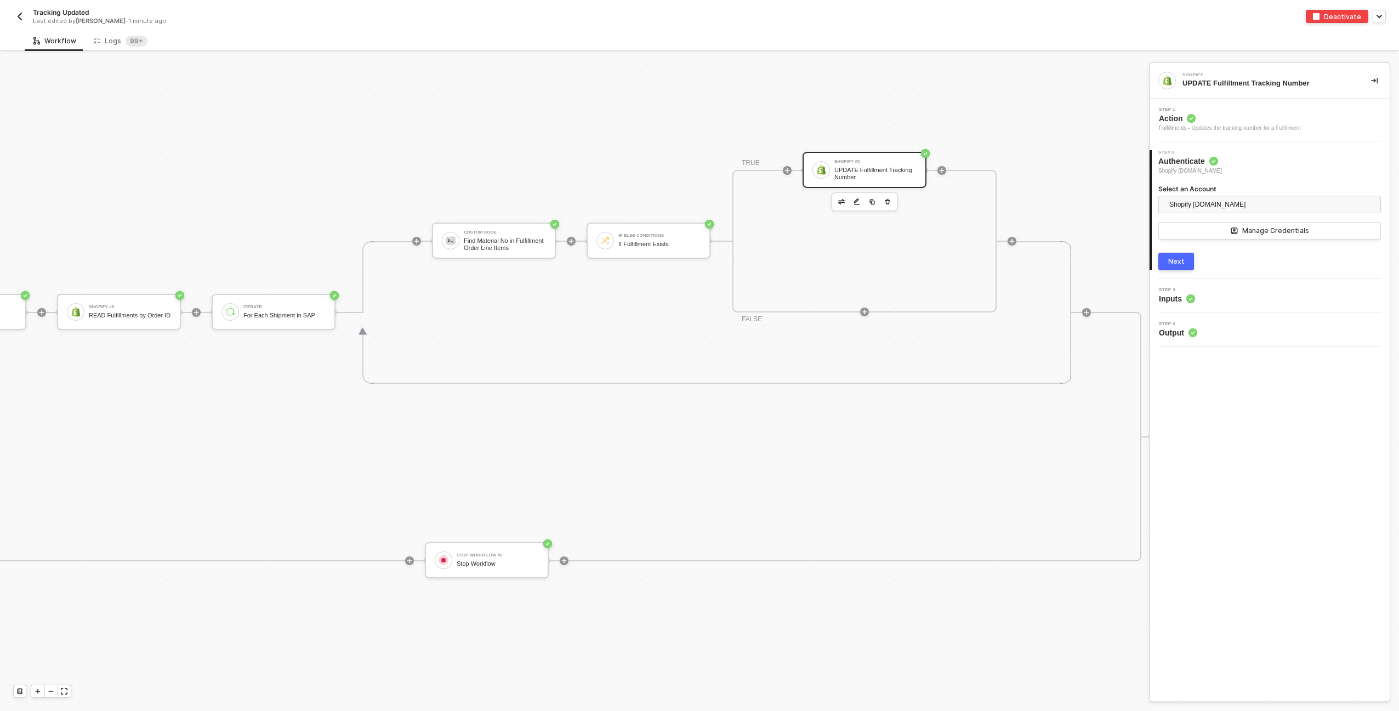
click at [1169, 266] on button "Next" at bounding box center [1176, 262] width 36 height 18
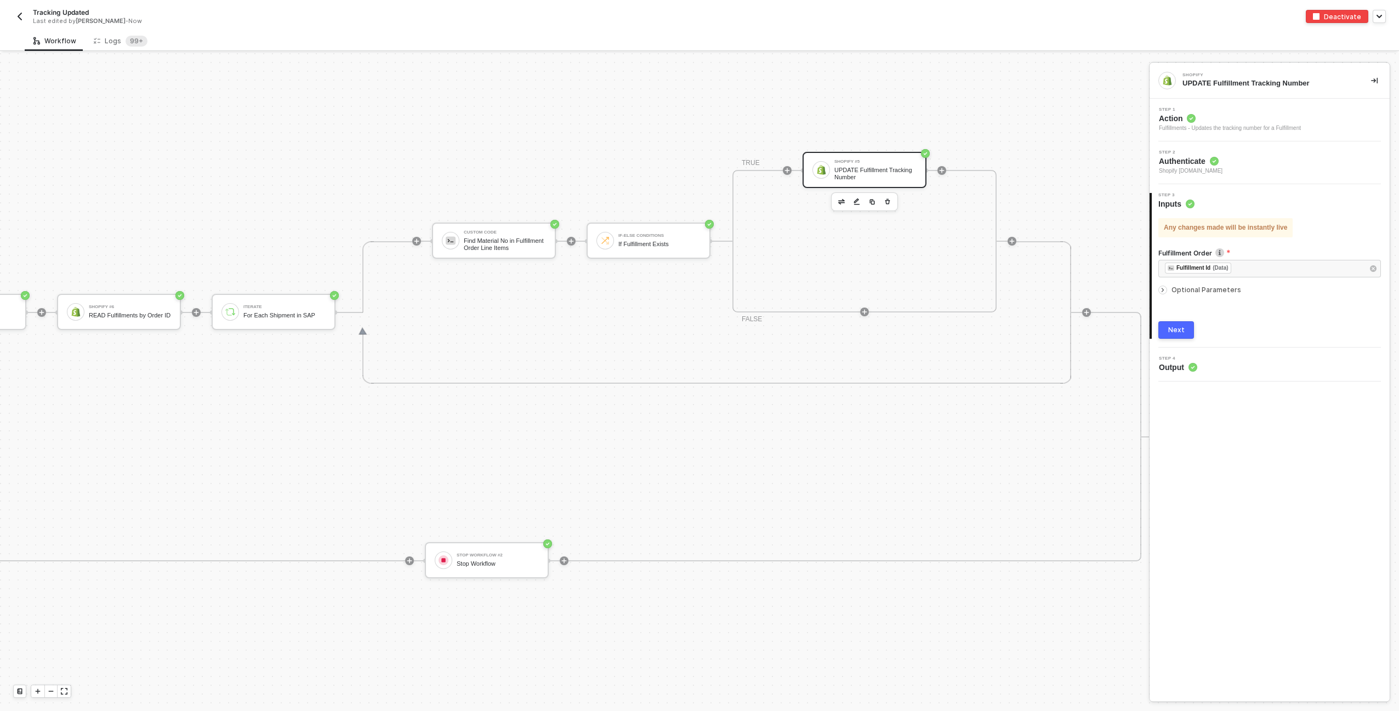
click at [1223, 289] on span "Optional Parameters" at bounding box center [1206, 290] width 70 height 8
click at [112, 41] on div "Logs 99+" at bounding box center [121, 41] width 54 height 11
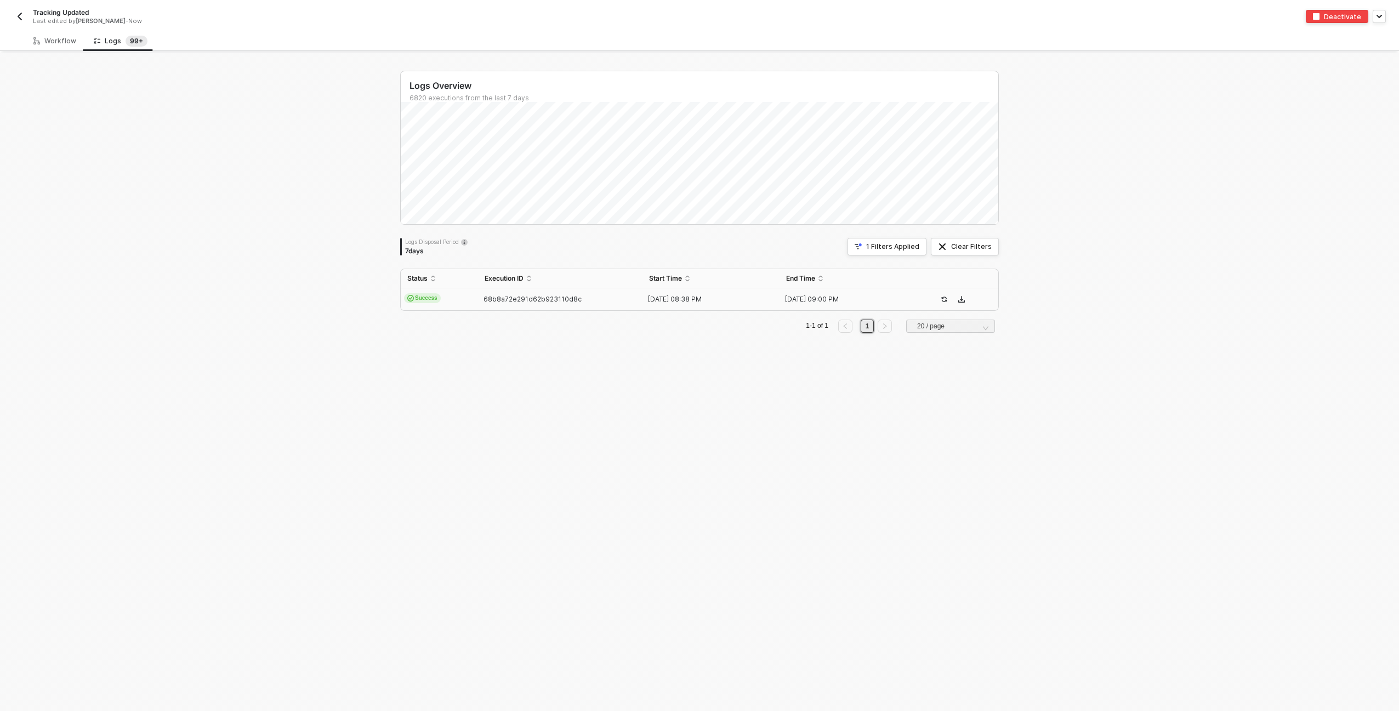
click at [561, 304] on td "68b8a72e291d62b923110d8c" at bounding box center [560, 299] width 164 height 22
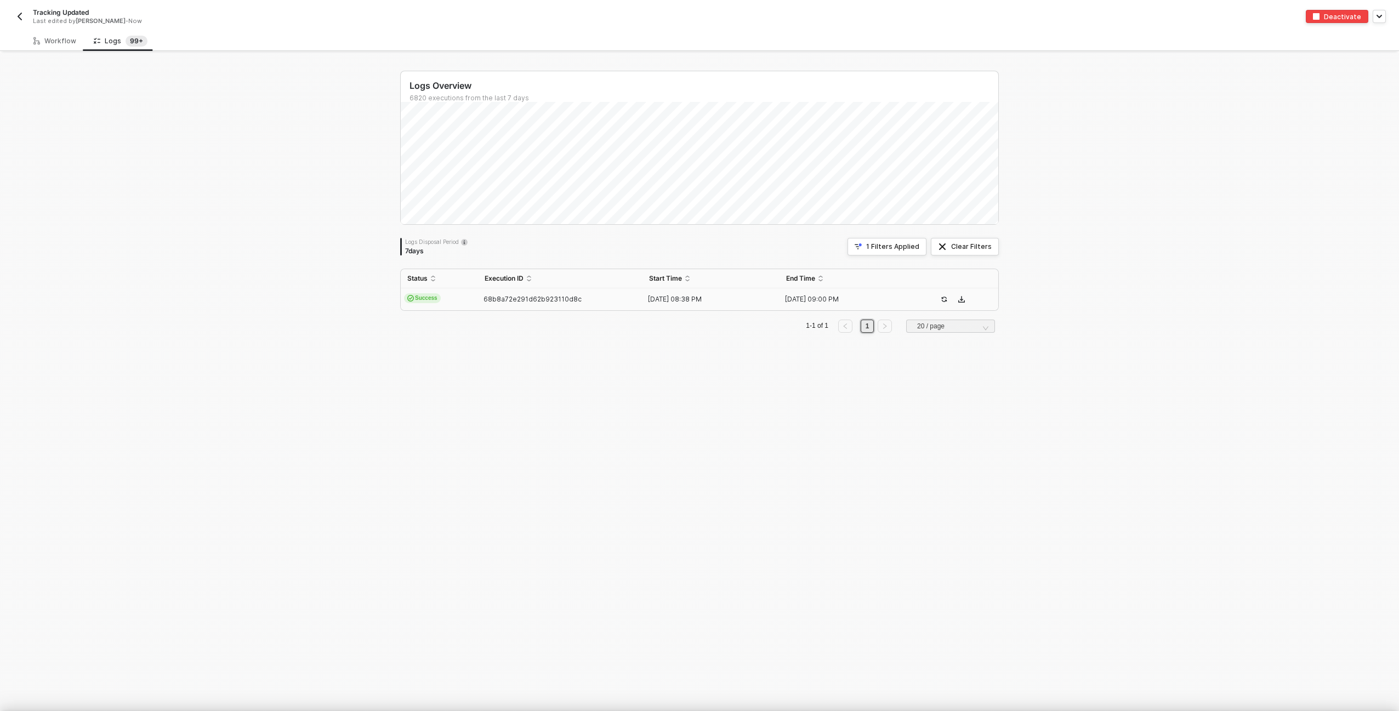
type textarea "{ "json": { "__metadata": { "id": "[URL][DOMAIN_NAME]", "uri": "[URL][DOMAIN_NA…"
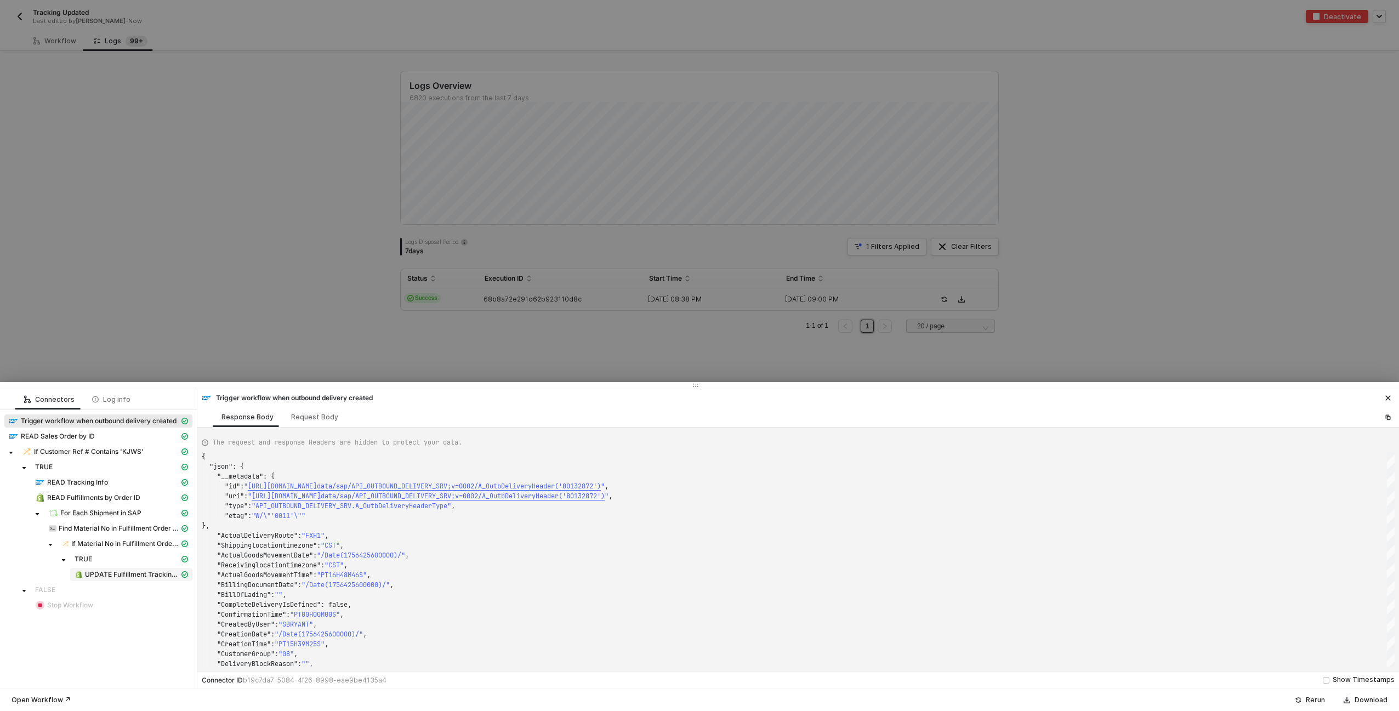
click at [101, 576] on span "UPDATE Fulfillment Tracking Number" at bounding box center [132, 574] width 94 height 9
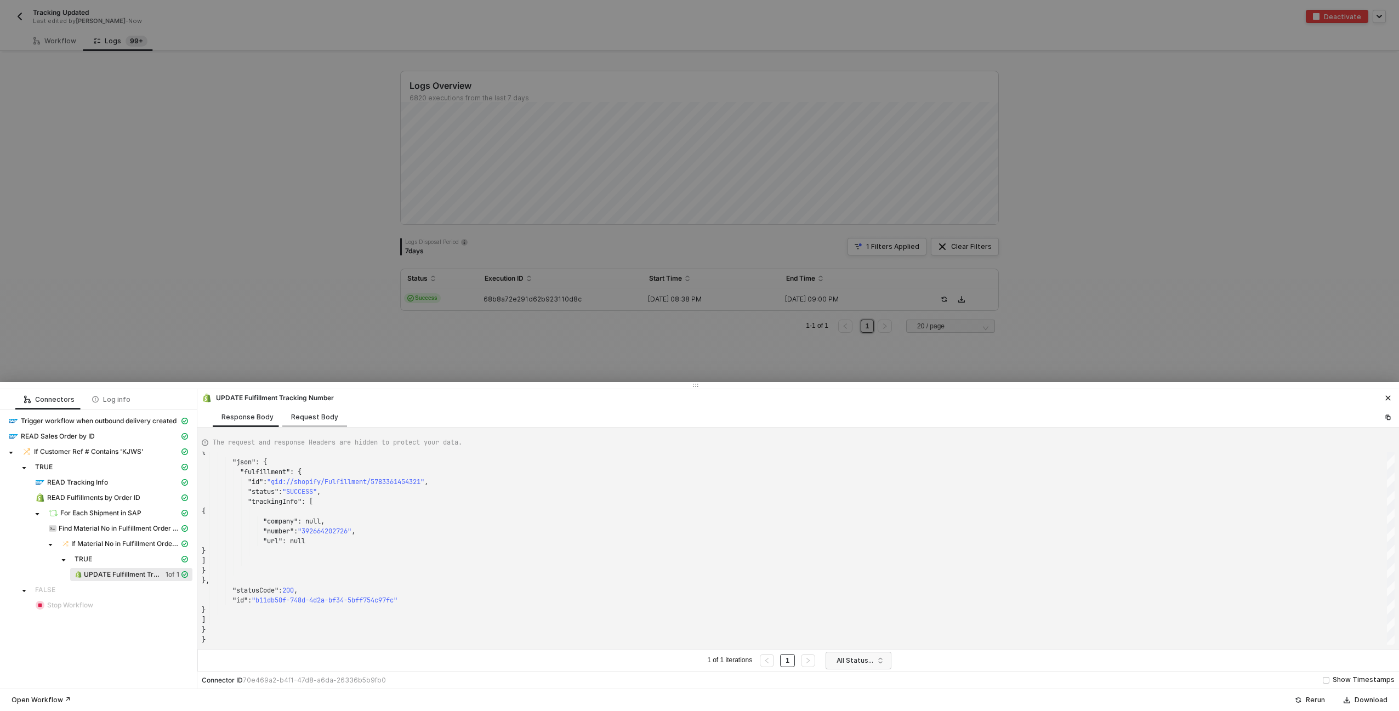
click at [313, 421] on div "Request Body" at bounding box center [314, 417] width 65 height 20
click at [247, 417] on div "Response Body" at bounding box center [247, 417] width 52 height 9
type textarea "{ "data": { "0": [ { "json": { "fulfillment": { "id": "gid://shopify/Fulfillmen…"
click at [272, 263] on div at bounding box center [699, 355] width 1399 height 711
